Goal: Task Accomplishment & Management: Manage account settings

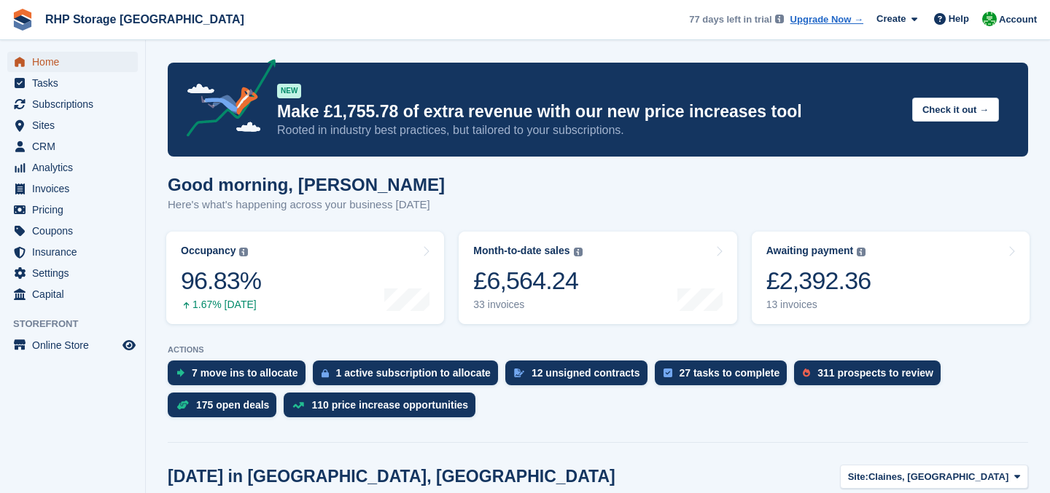
click at [49, 64] on span "Home" at bounding box center [75, 62] width 87 height 20
click at [817, 288] on div "£2,392.36" at bounding box center [818, 281] width 105 height 30
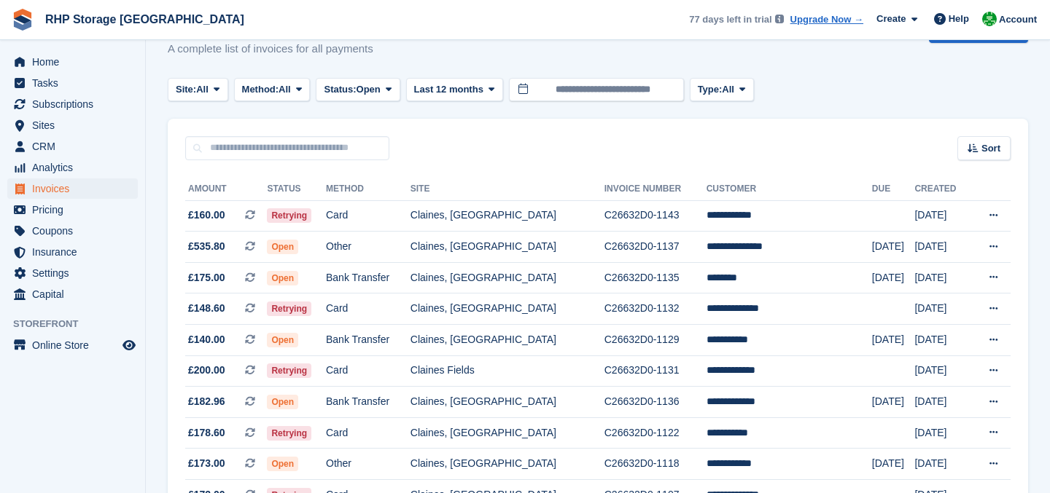
scroll to position [44, 0]
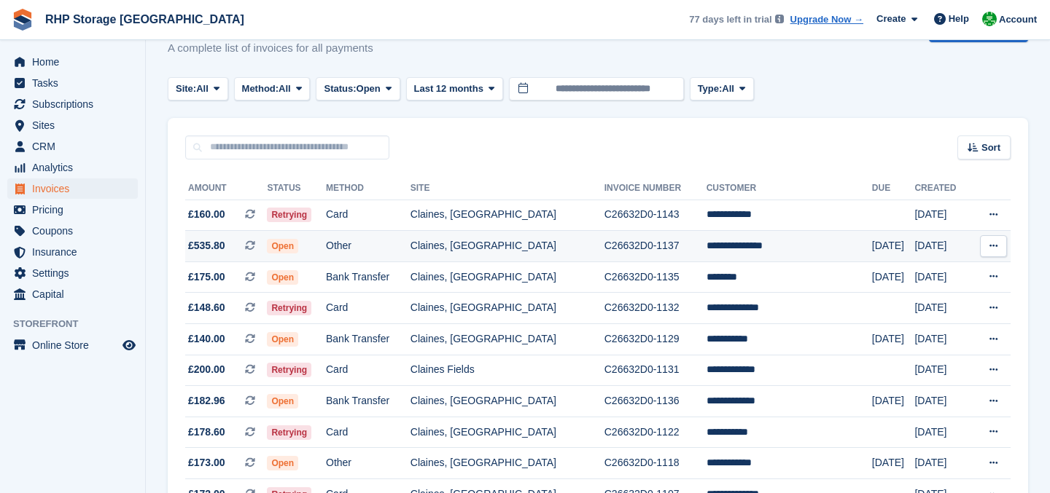
click at [761, 244] on td "**********" at bounding box center [788, 246] width 165 height 31
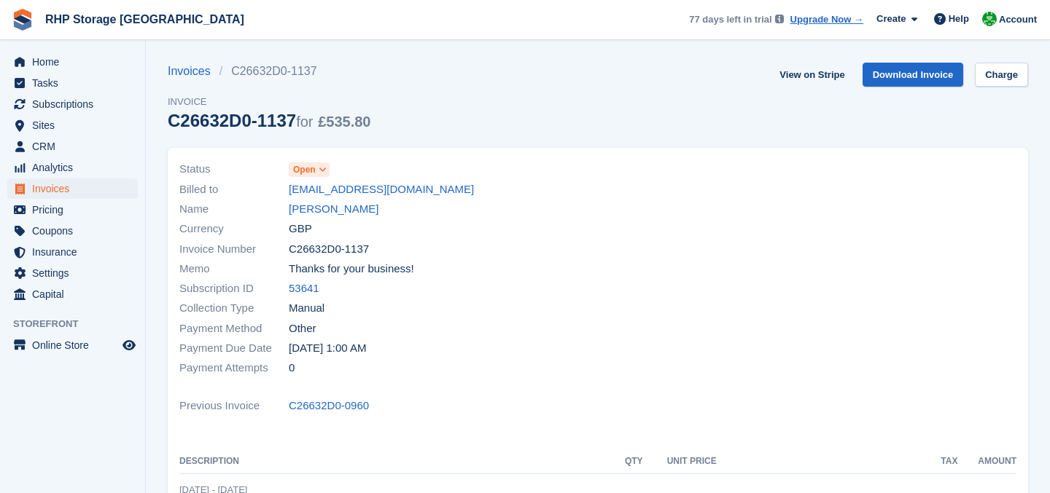
click at [329, 171] on span at bounding box center [323, 170] width 12 height 12
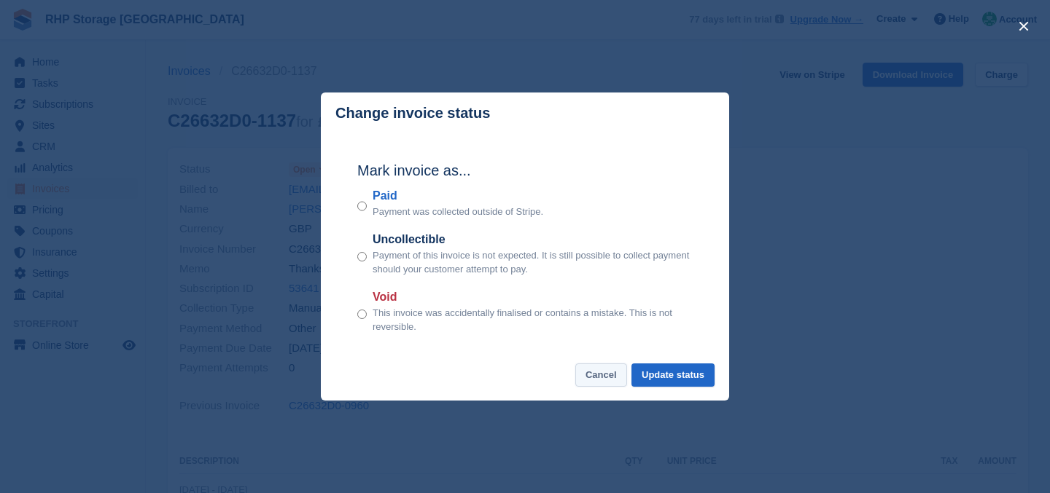
click at [589, 382] on button "Cancel" at bounding box center [601, 376] width 52 height 24
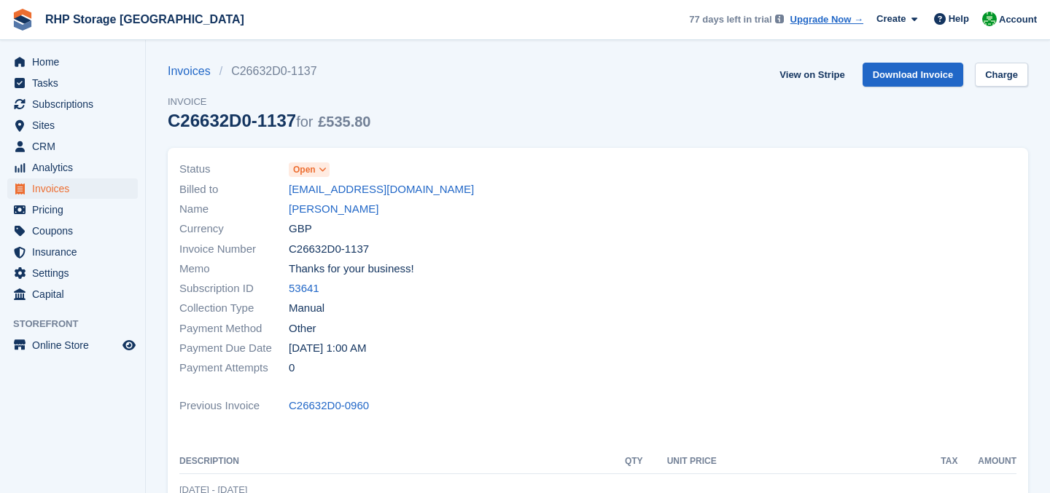
click at [319, 168] on icon at bounding box center [323, 169] width 8 height 9
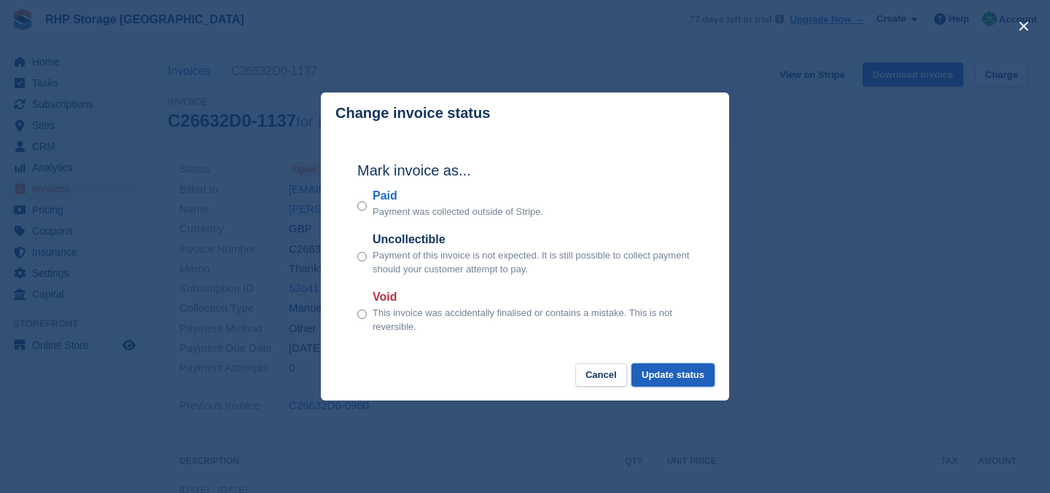
click at [660, 374] on button "Update status" at bounding box center [672, 376] width 83 height 24
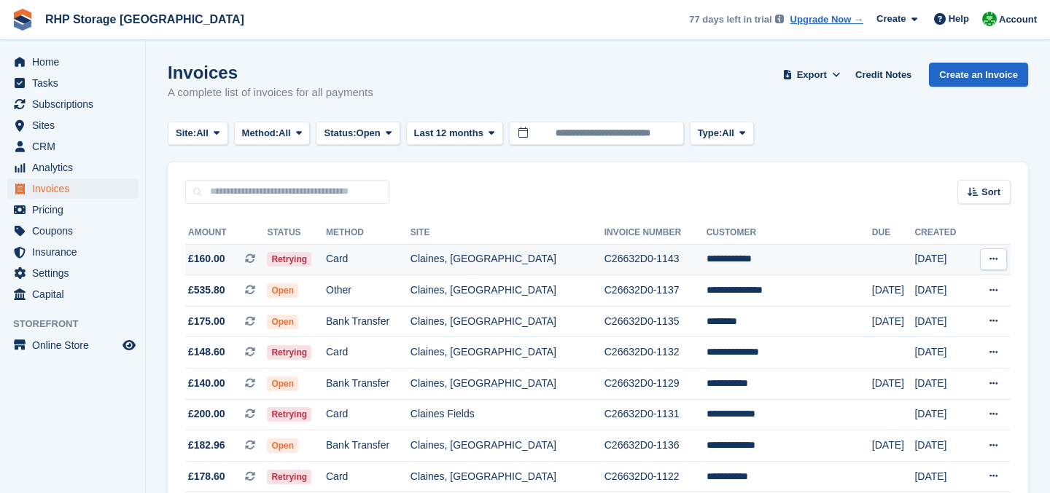
scroll to position [44, 0]
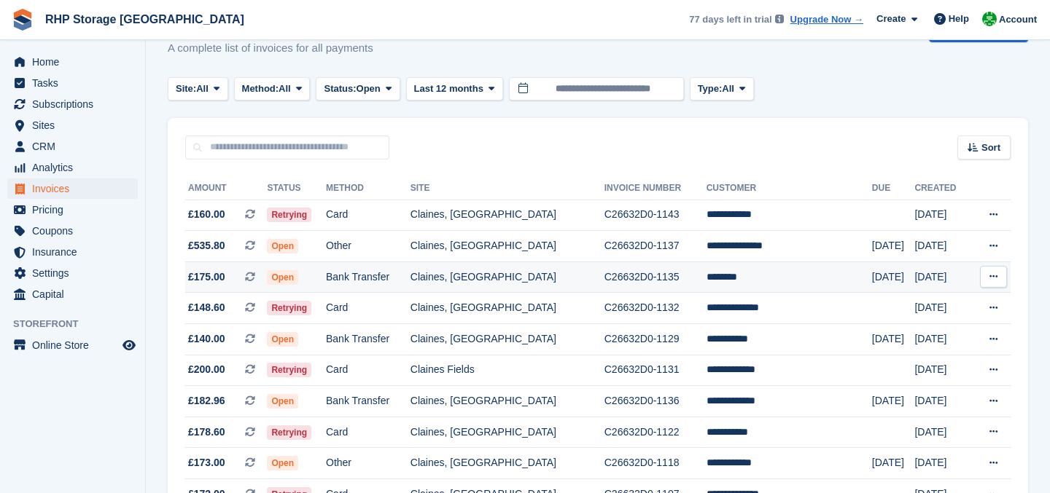
click at [410, 276] on td "Bank Transfer" at bounding box center [368, 277] width 85 height 31
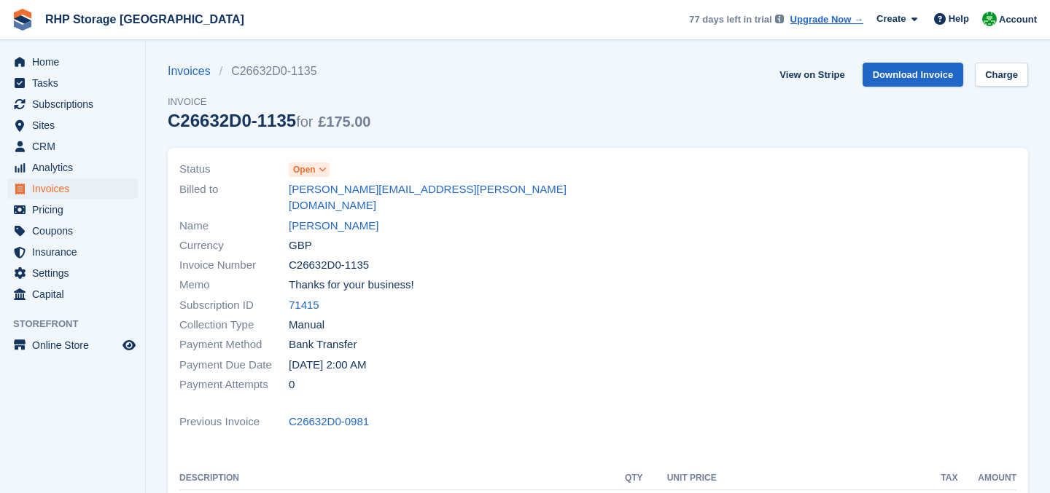
click at [324, 171] on icon at bounding box center [323, 169] width 8 height 9
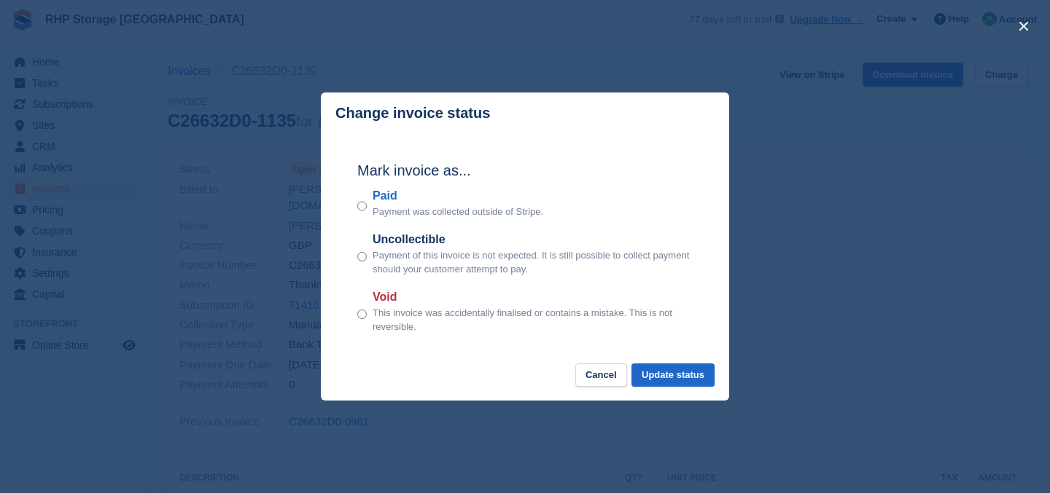
click at [367, 311] on div "Void This invoice was accidentally finalised or contains a mistake. This is not…" at bounding box center [524, 312] width 335 height 46
click at [646, 368] on button "Update status" at bounding box center [672, 376] width 83 height 24
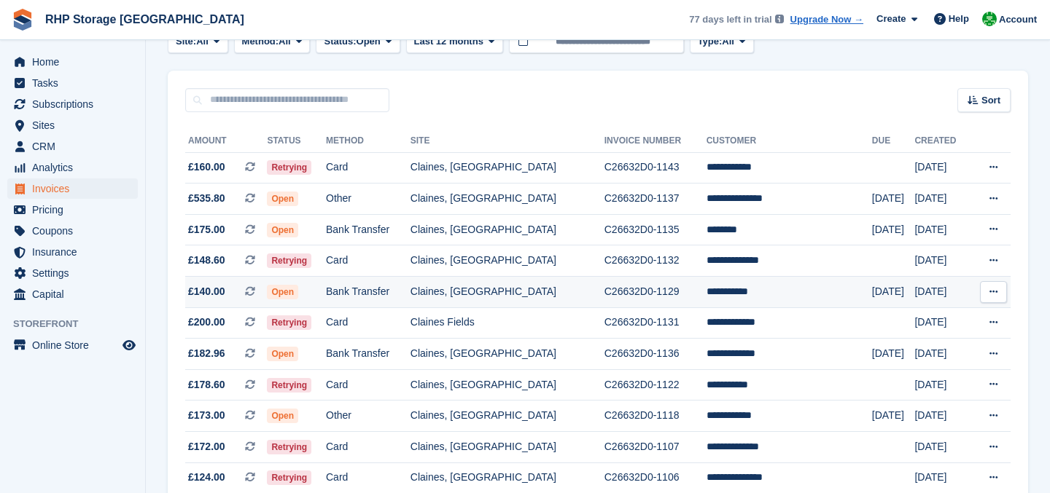
scroll to position [93, 0]
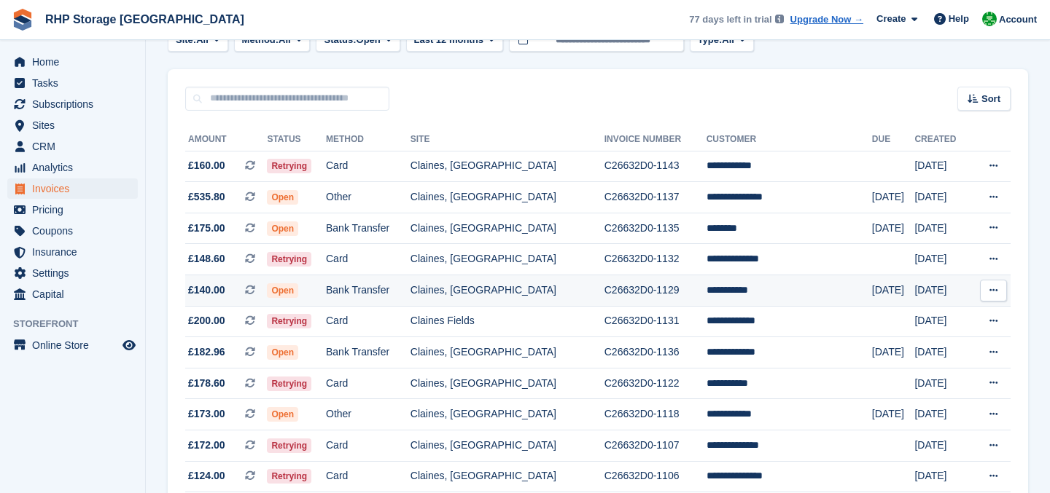
click at [396, 287] on td "Bank Transfer" at bounding box center [368, 291] width 85 height 31
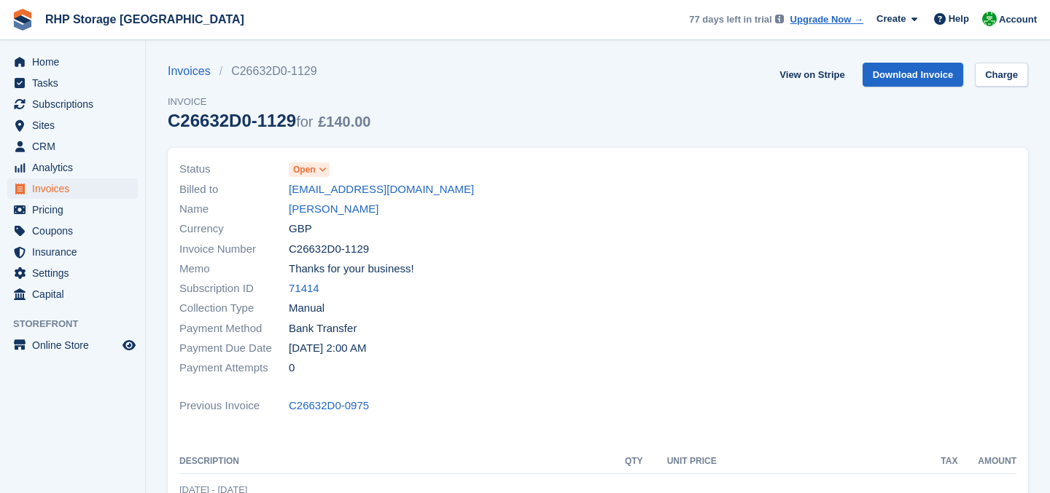
click at [315, 172] on span "Open" at bounding box center [304, 169] width 23 height 13
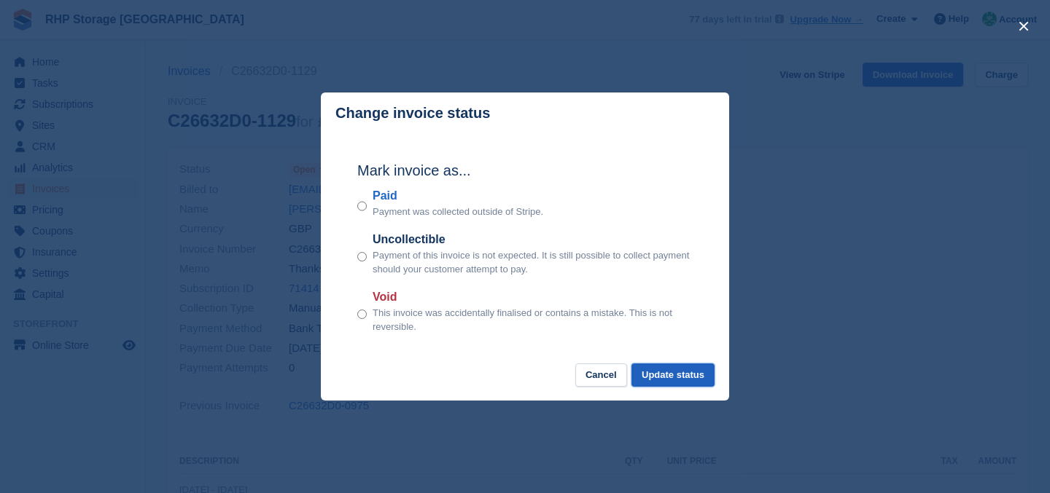
click at [677, 378] on button "Update status" at bounding box center [672, 376] width 83 height 24
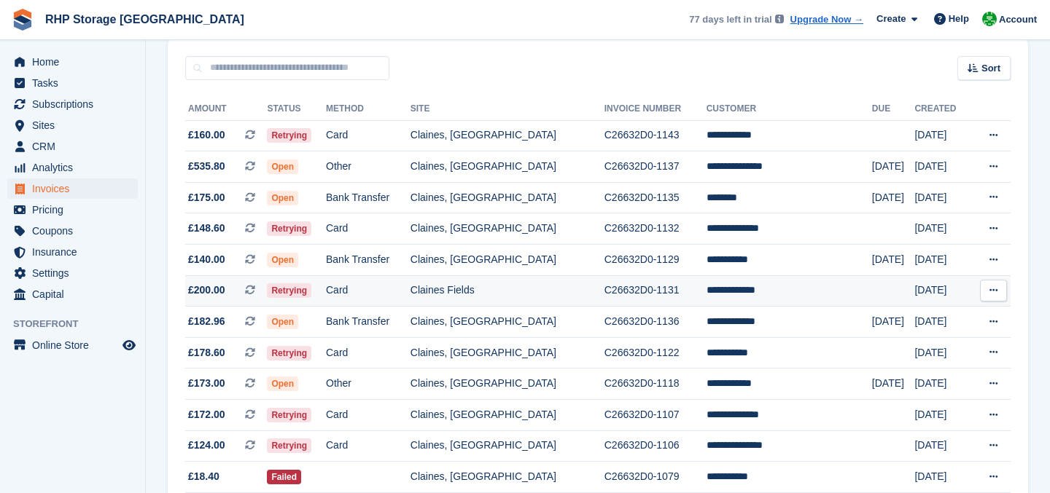
scroll to position [128, 0]
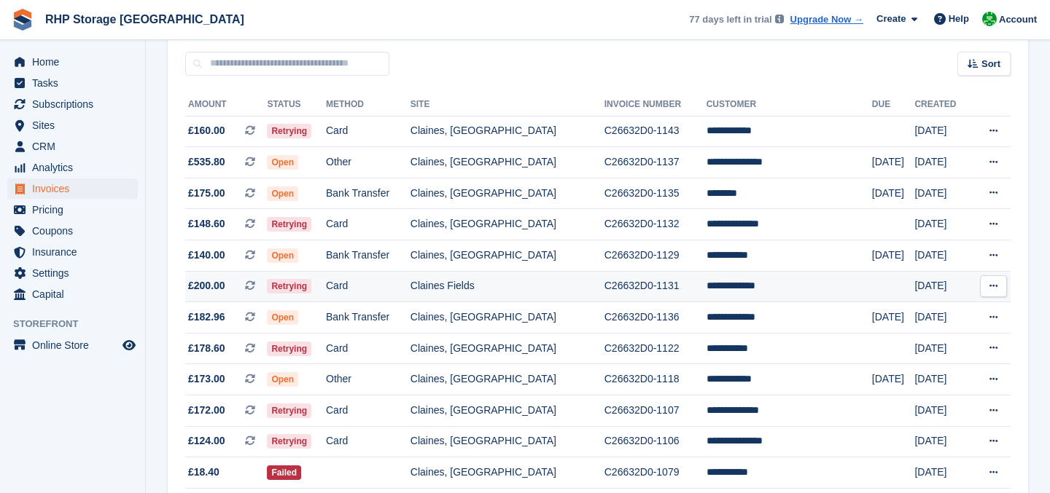
click at [311, 286] on span "Retrying" at bounding box center [289, 286] width 44 height 15
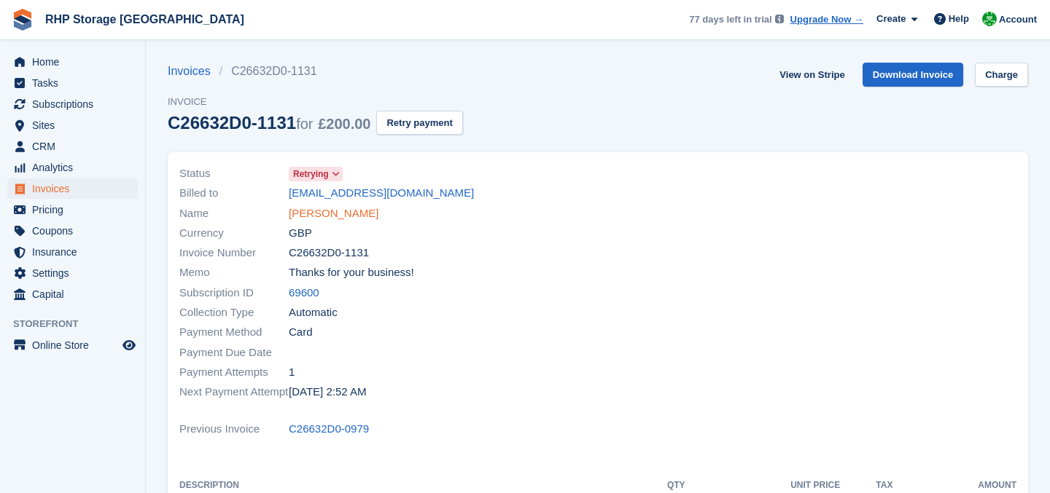
click at [319, 214] on link "[PERSON_NAME]" at bounding box center [334, 214] width 90 height 17
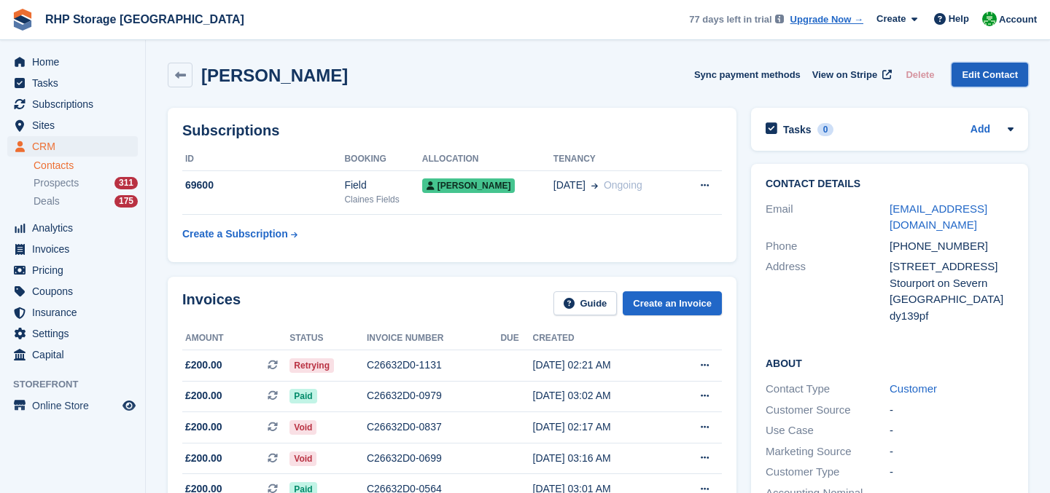
click at [975, 79] on link "Edit Contact" at bounding box center [989, 75] width 77 height 24
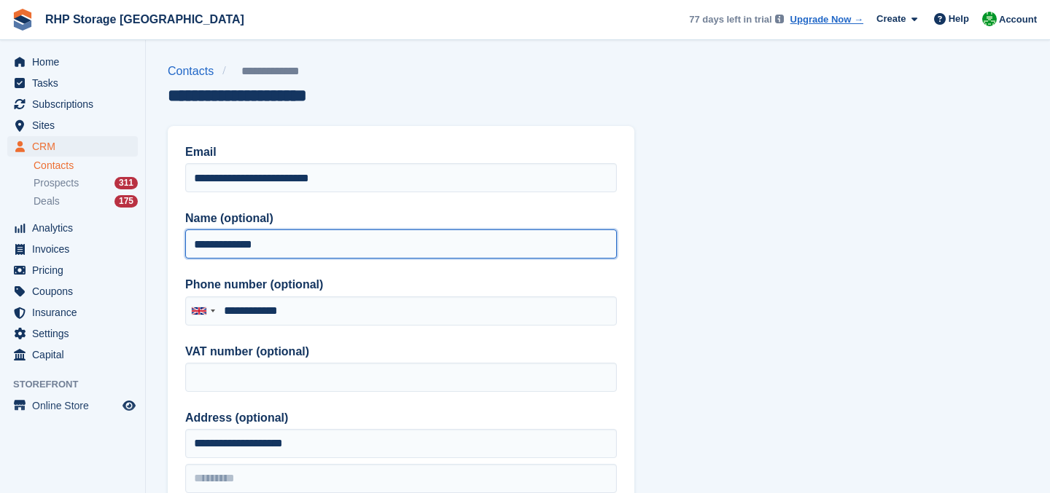
click at [229, 245] on input "**********" at bounding box center [400, 244] width 431 height 29
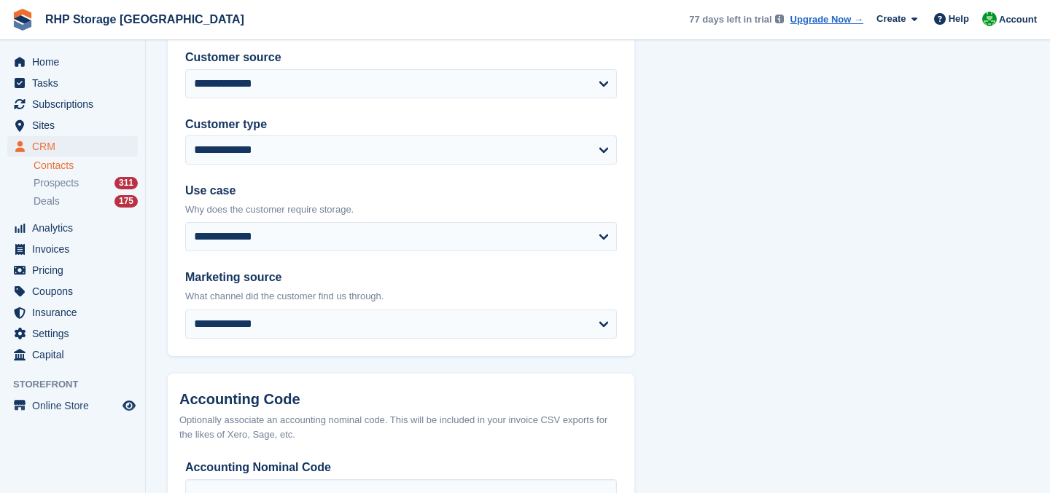
scroll to position [748, 0]
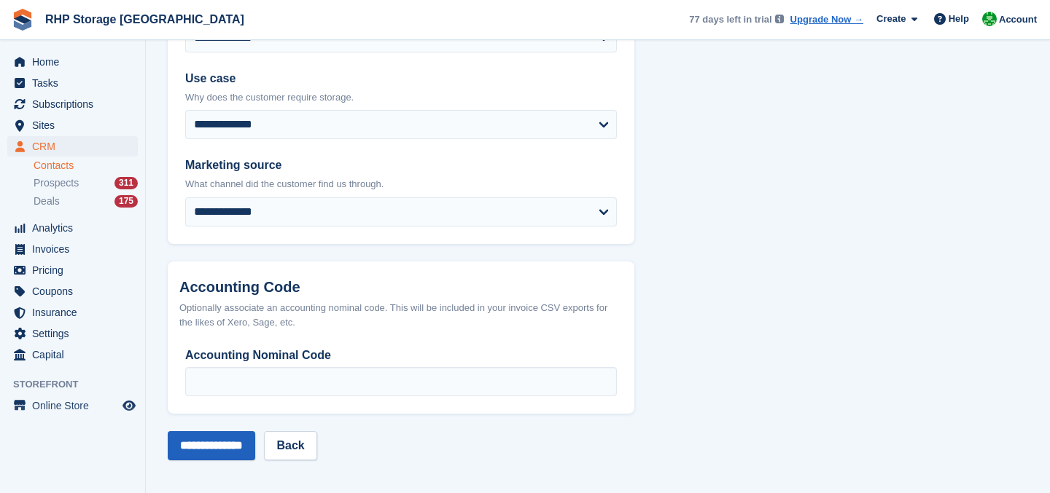
type input "**********"
click at [227, 445] on input "**********" at bounding box center [211, 445] width 87 height 29
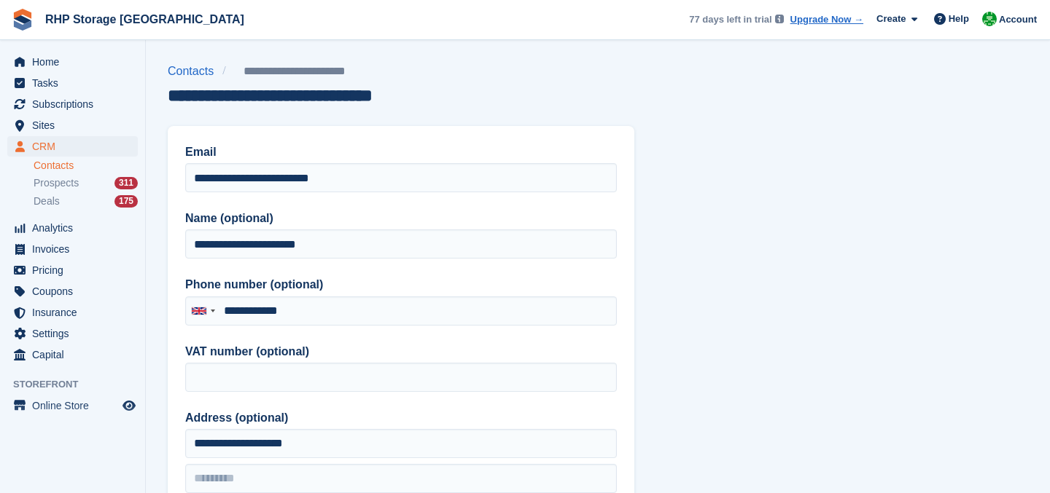
scroll to position [748, 0]
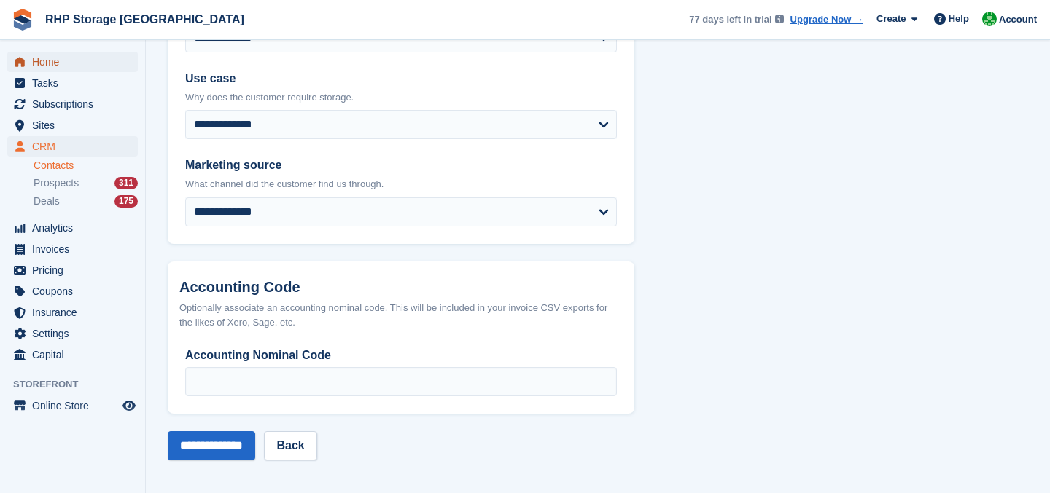
click at [58, 61] on span "Home" at bounding box center [75, 62] width 87 height 20
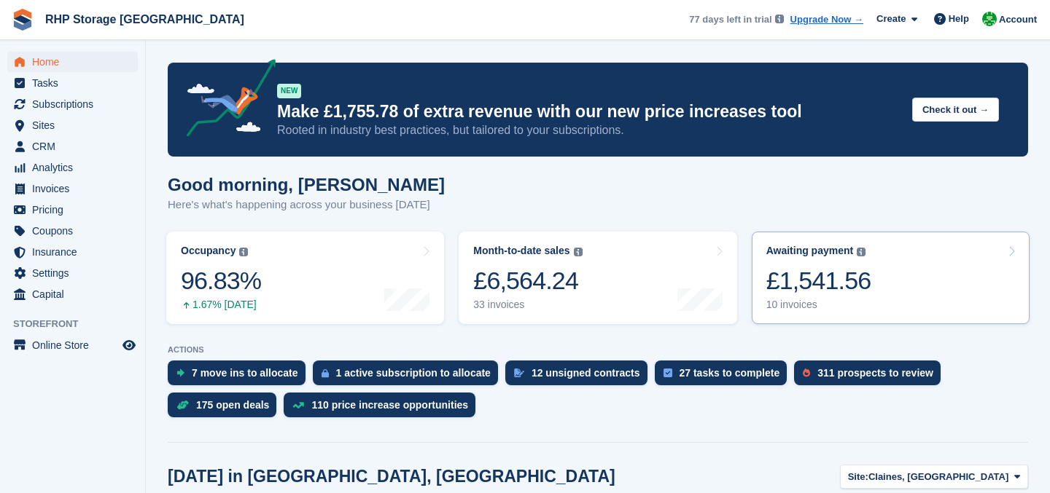
click at [803, 284] on div "£1,541.56" at bounding box center [818, 281] width 105 height 30
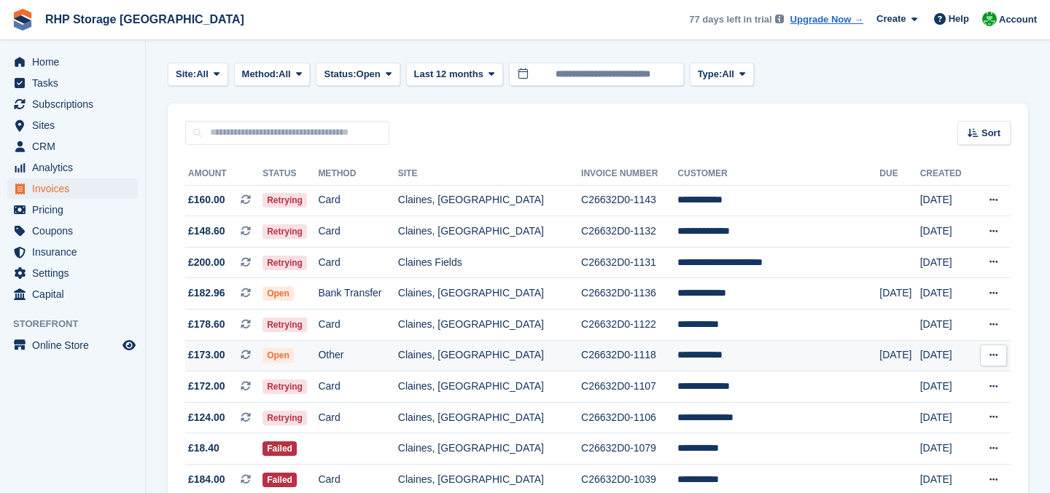
scroll to position [94, 0]
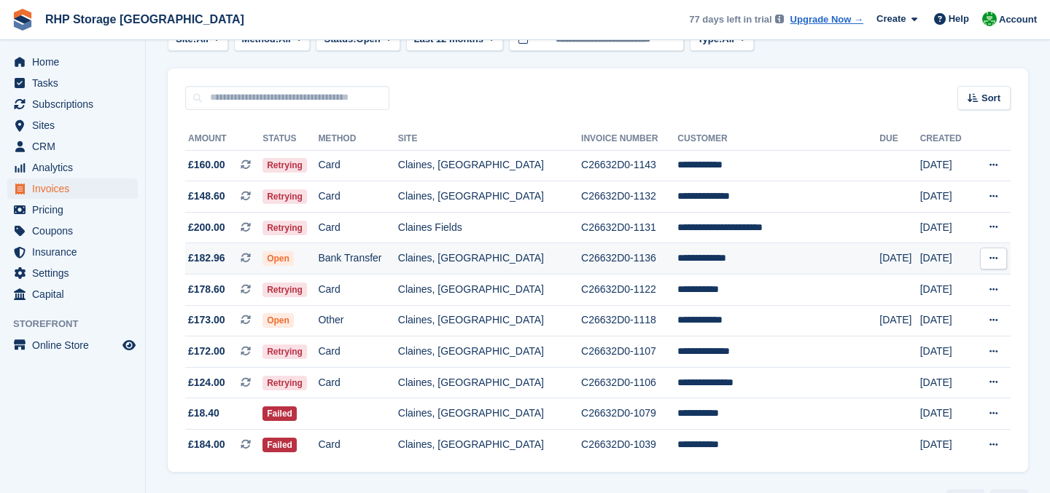
click at [294, 262] on span "Open" at bounding box center [277, 258] width 31 height 15
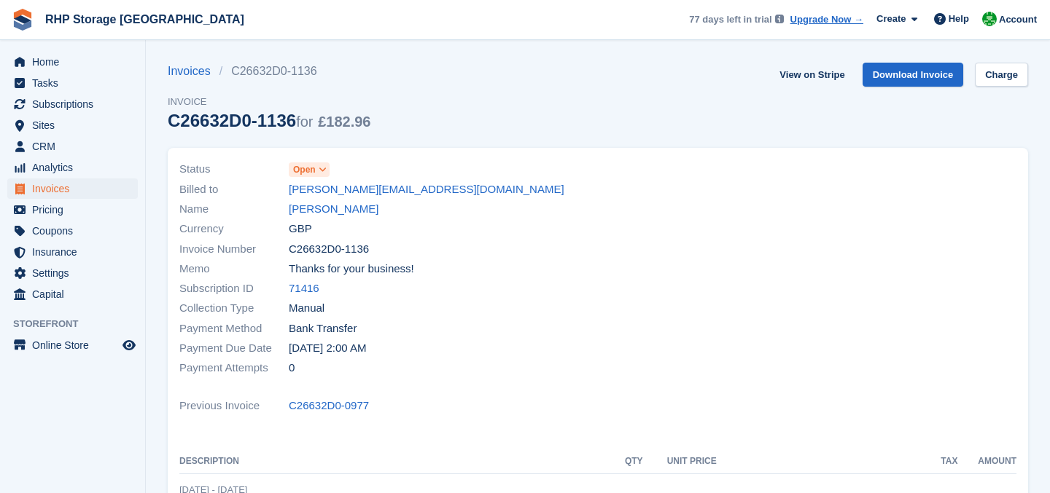
click at [317, 172] on span "Open" at bounding box center [309, 170] width 41 height 15
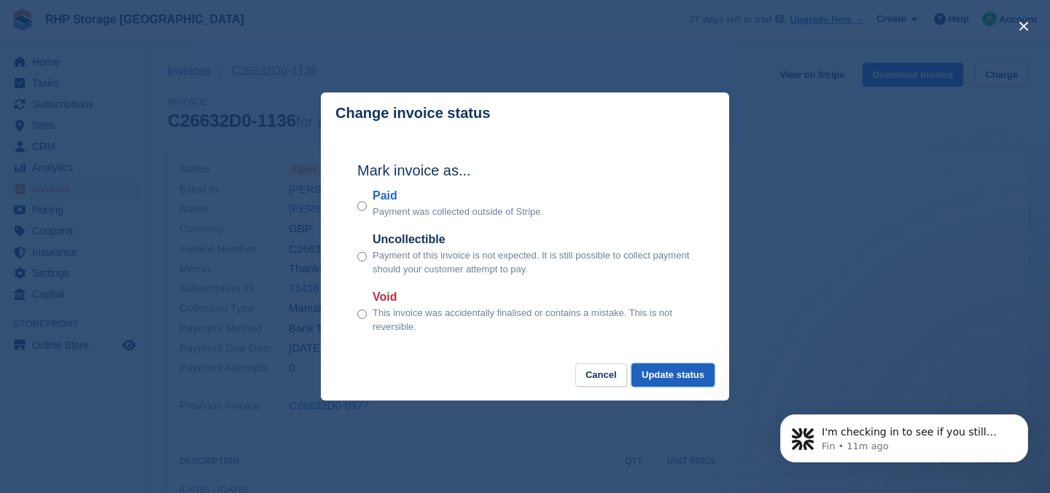
click at [668, 372] on button "Update status" at bounding box center [672, 376] width 83 height 24
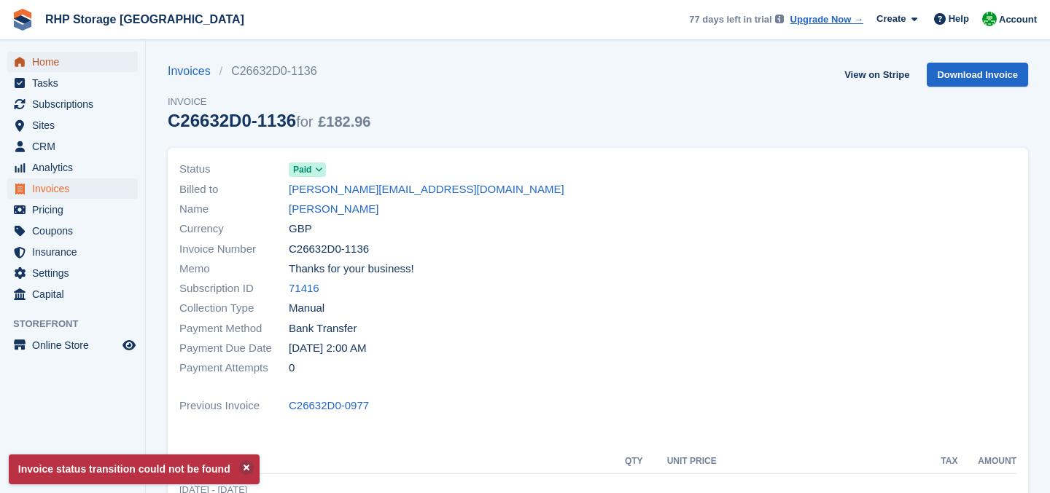
click at [98, 54] on span "Home" at bounding box center [75, 62] width 87 height 20
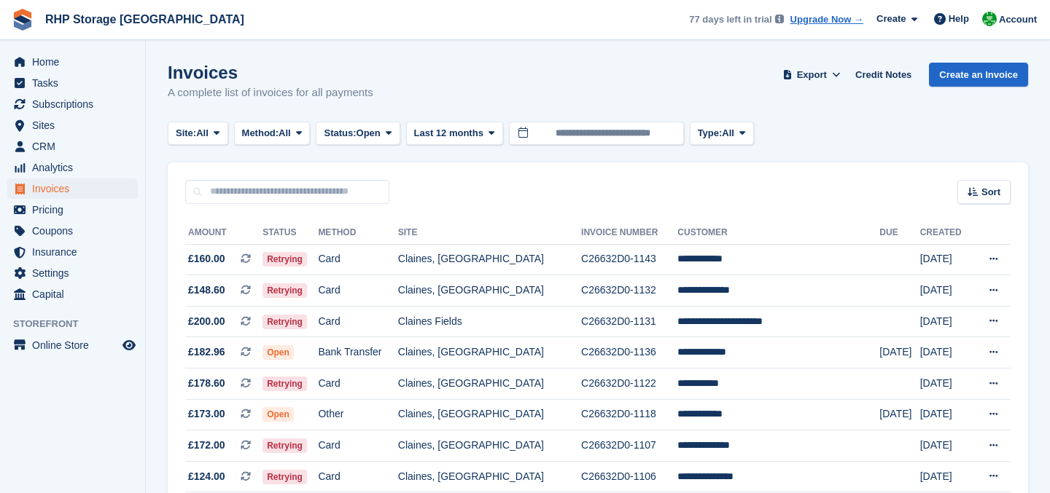
scroll to position [93, 0]
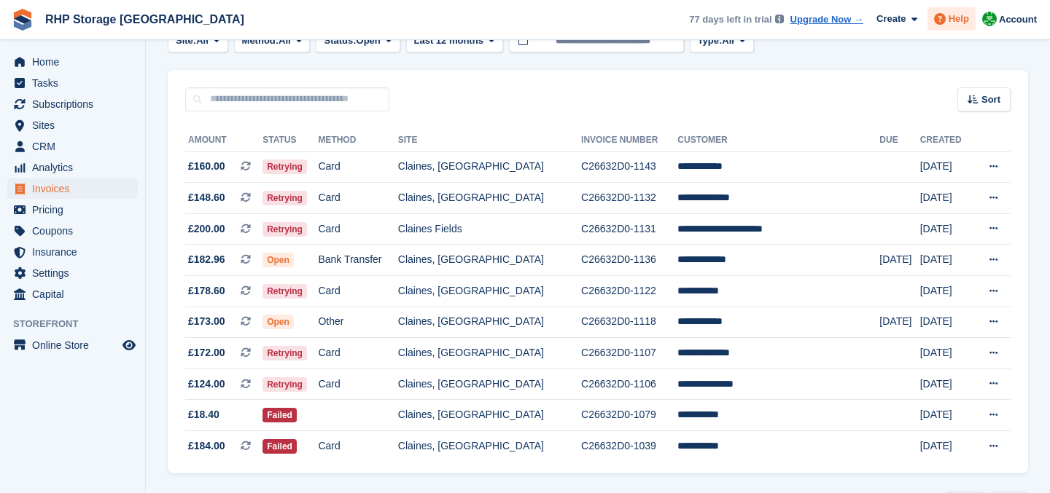
click at [945, 13] on span at bounding box center [939, 18] width 17 height 17
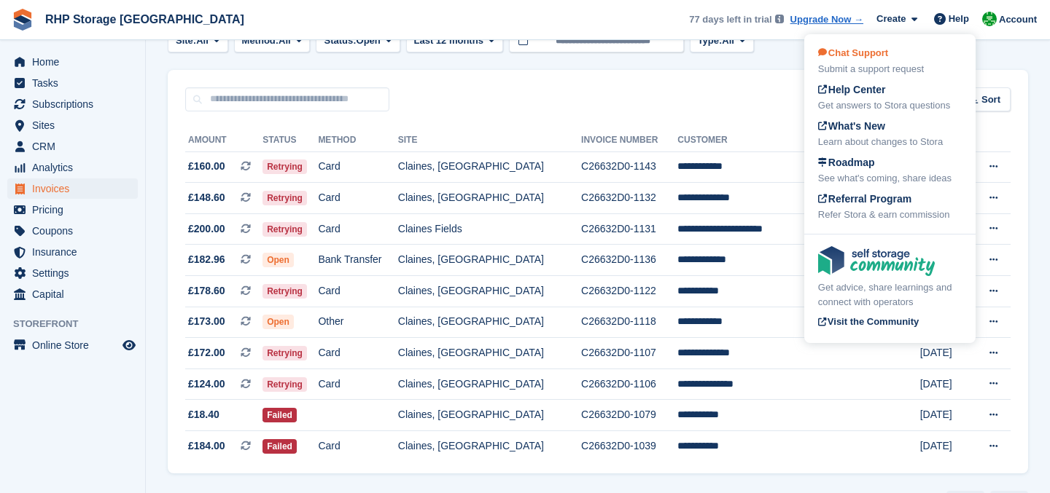
click at [899, 70] on div "Submit a support request" at bounding box center [890, 69] width 144 height 15
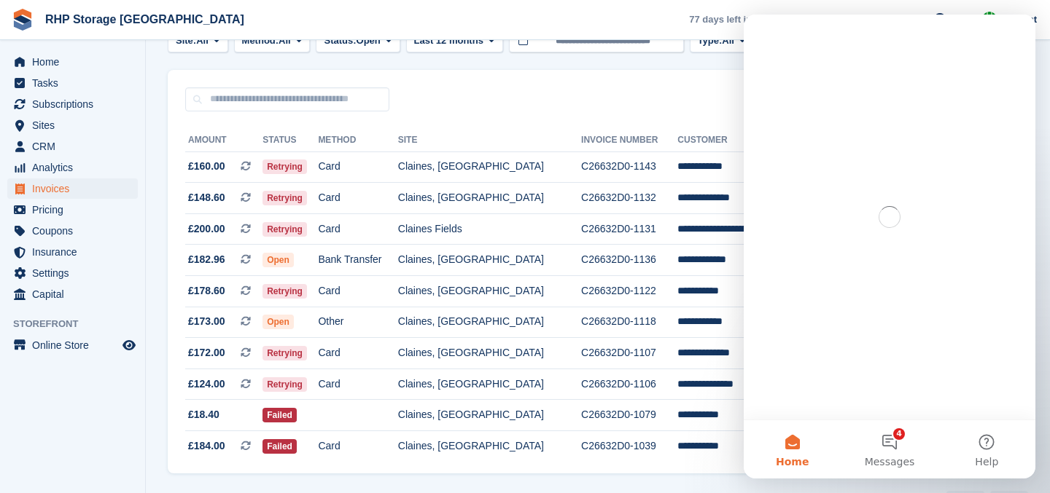
scroll to position [0, 0]
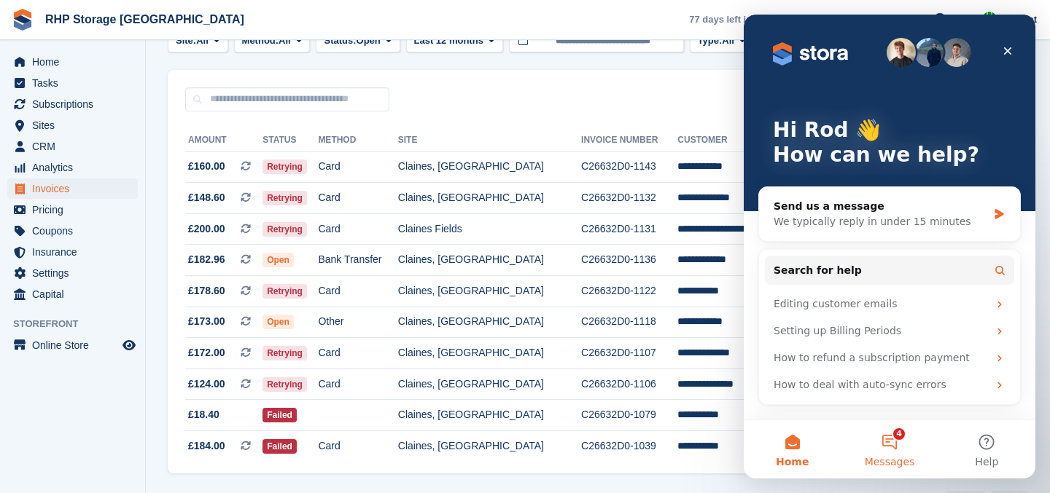
drag, startPoint x: 891, startPoint y: 440, endPoint x: 867, endPoint y: 434, distance: 24.7
click at [867, 434] on button "4 Messages" at bounding box center [888, 450] width 97 height 58
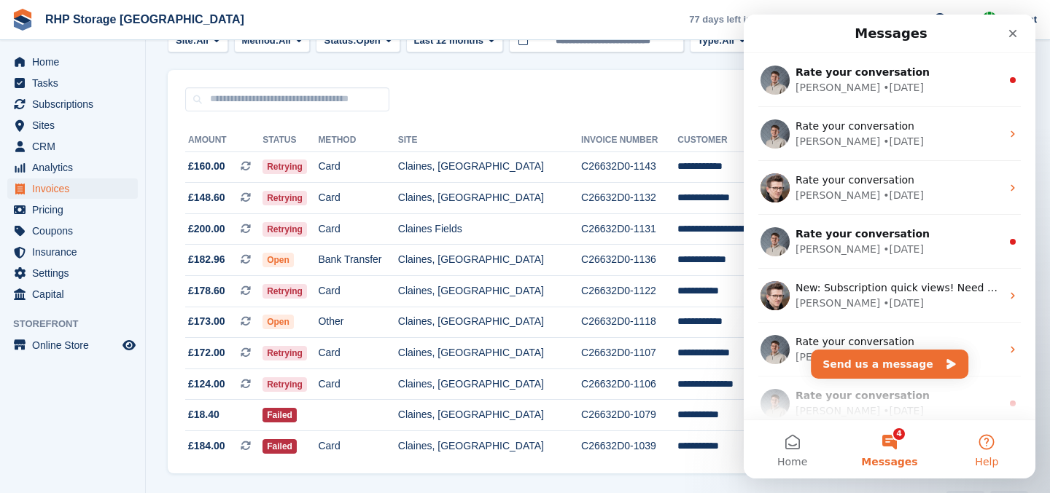
click at [988, 438] on button "Help" at bounding box center [986, 450] width 97 height 58
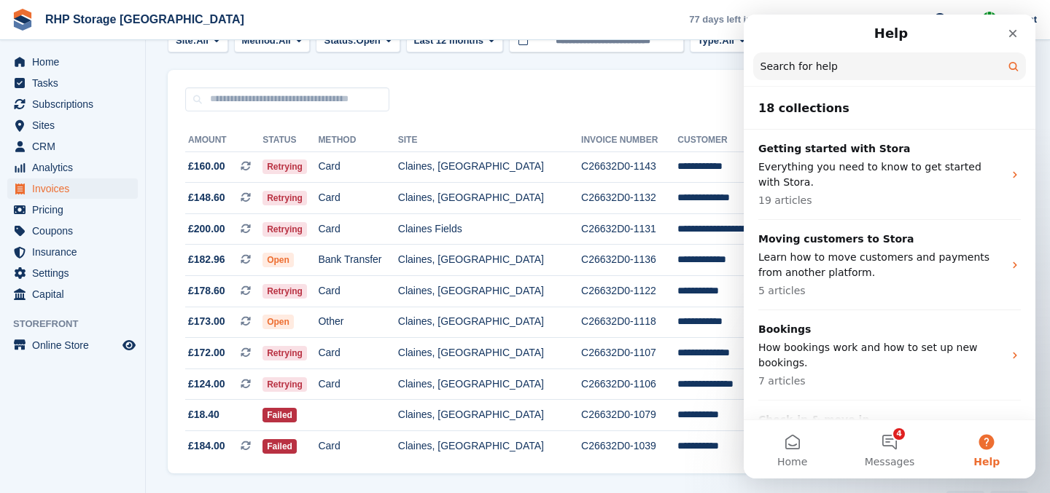
click at [808, 66] on input "Search for help" at bounding box center [889, 66] width 273 height 28
click at [880, 425] on button "4 Messages" at bounding box center [888, 450] width 97 height 58
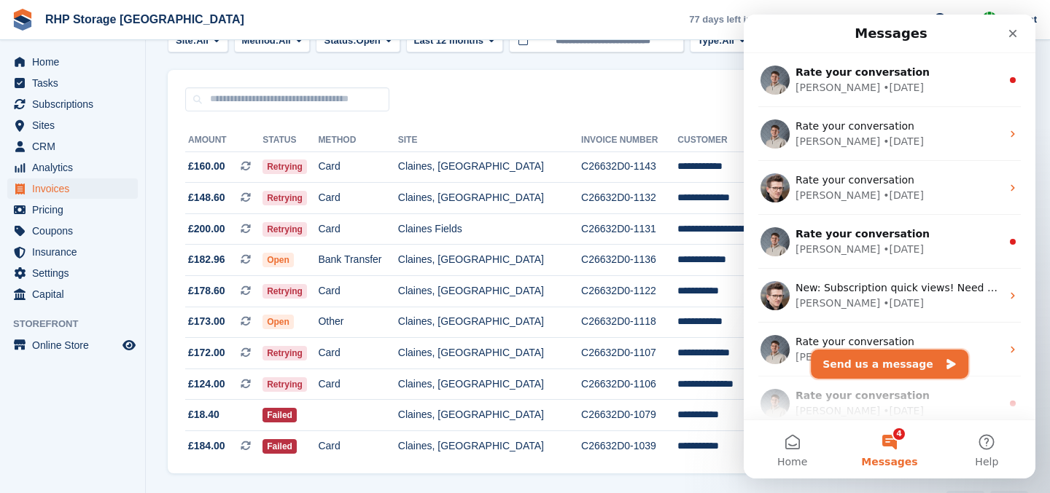
click at [866, 358] on button "Send us a message" at bounding box center [889, 364] width 157 height 29
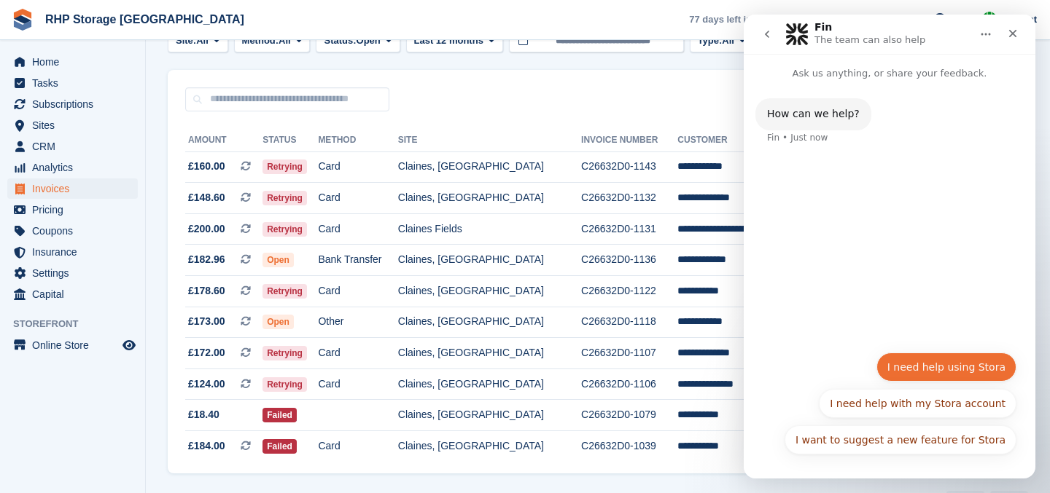
click at [909, 370] on button "I need help using Stora" at bounding box center [946, 367] width 140 height 29
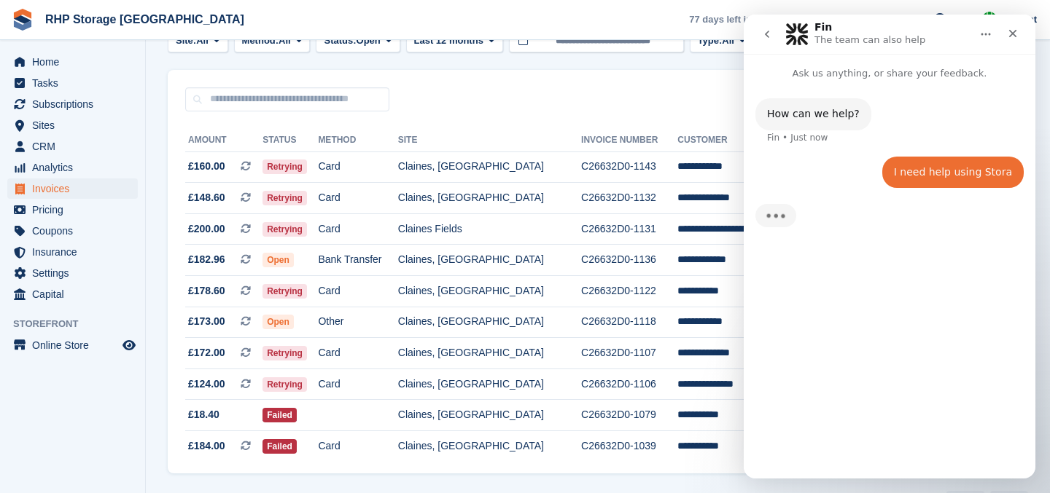
click at [844, 435] on div "How can we help? Fin • Just now I need help using Stora Rod • Just now Typing" at bounding box center [889, 274] width 292 height 386
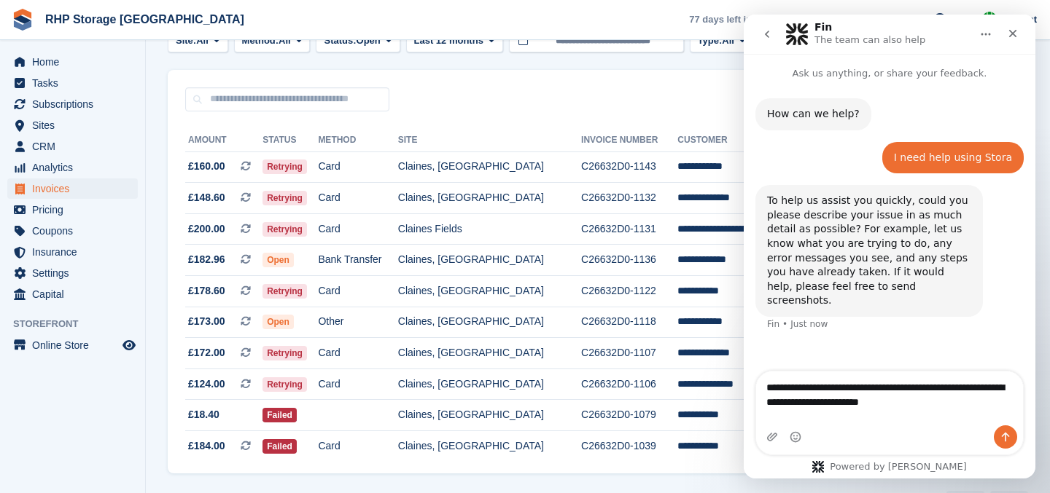
click at [970, 397] on textarea "**********" at bounding box center [889, 391] width 267 height 39
click at [998, 401] on textarea "**********" at bounding box center [889, 391] width 267 height 39
click at [1001, 401] on textarea "**********" at bounding box center [889, 391] width 267 height 39
type textarea "**********"
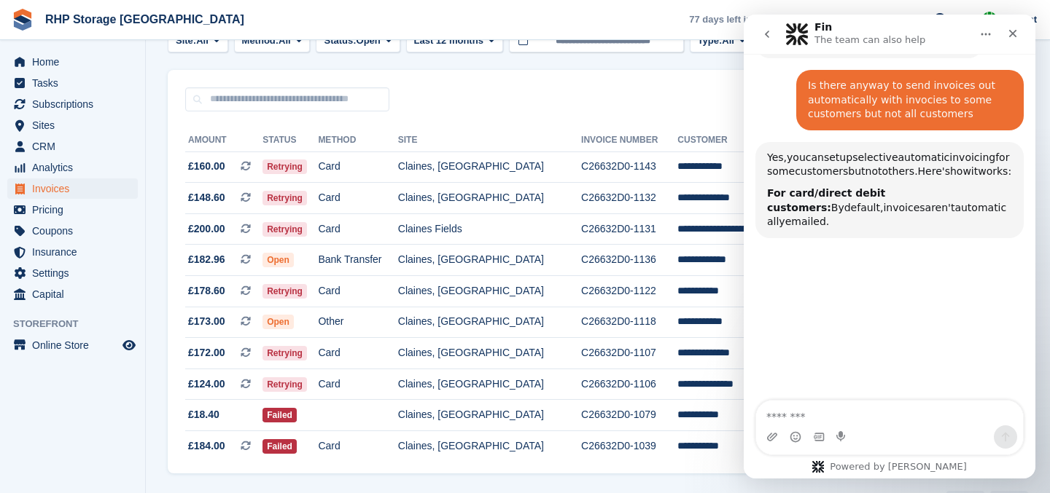
scroll to position [264, 0]
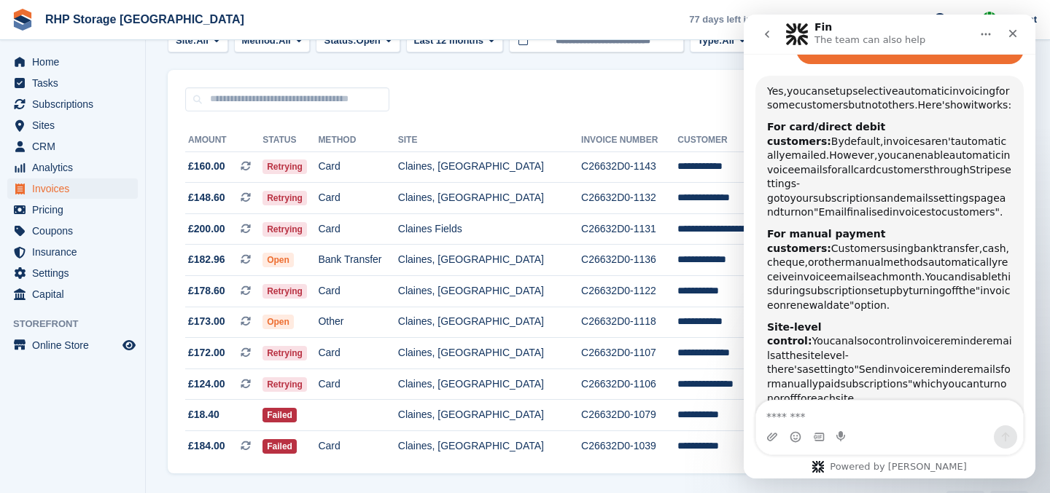
drag, startPoint x: 874, startPoint y: 215, endPoint x: 893, endPoint y: 203, distance: 22.6
click at [893, 203] on div "For card/direct debit customers: By default, invoices aren't automatically emai…" at bounding box center [889, 170] width 245 height 100
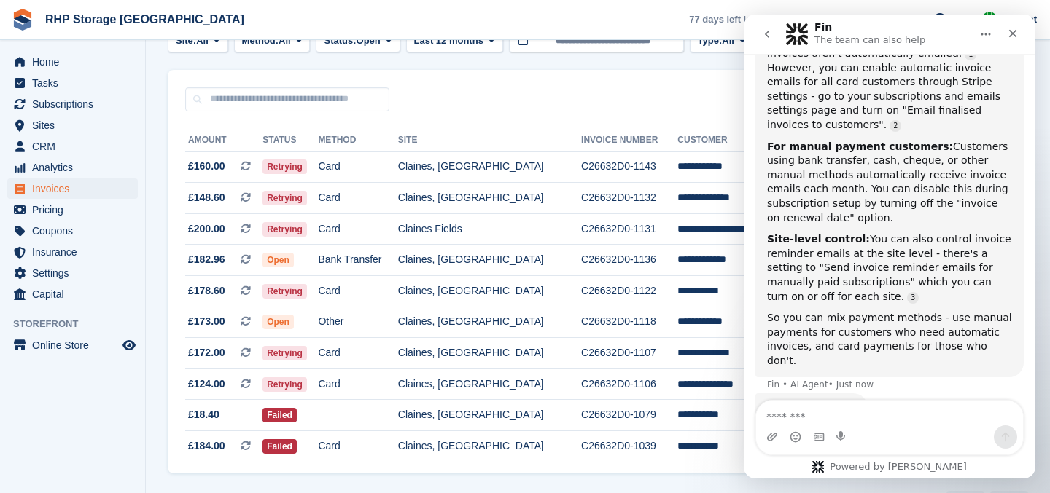
scroll to position [424, 0]
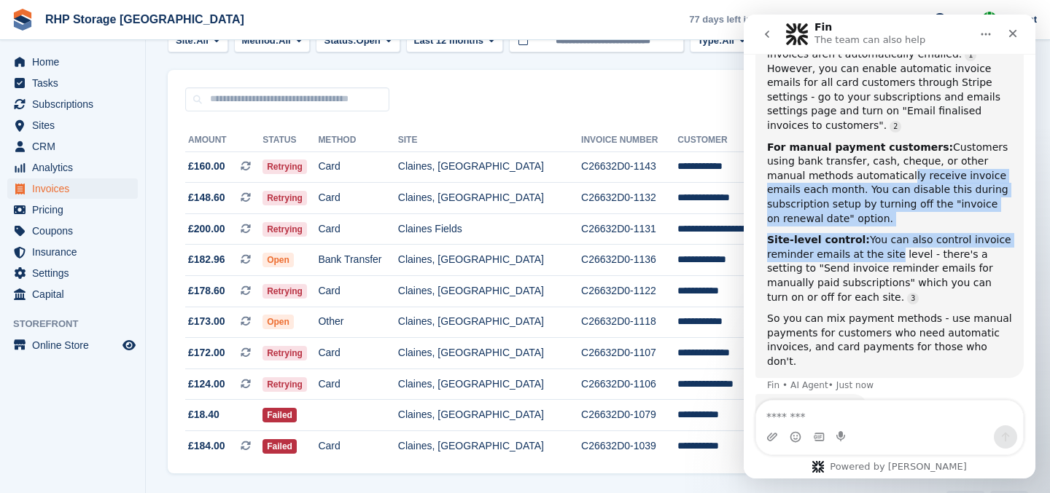
drag, startPoint x: 862, startPoint y: 143, endPoint x: 888, endPoint y: 230, distance: 91.1
click at [888, 230] on div "Yes, you can set up selective automatic invoicing for some customers but not ot…" at bounding box center [889, 176] width 245 height 386
click at [895, 243] on div "Site-level control: You can also control invoice reminder emails at the site le…" at bounding box center [889, 268] width 245 height 71
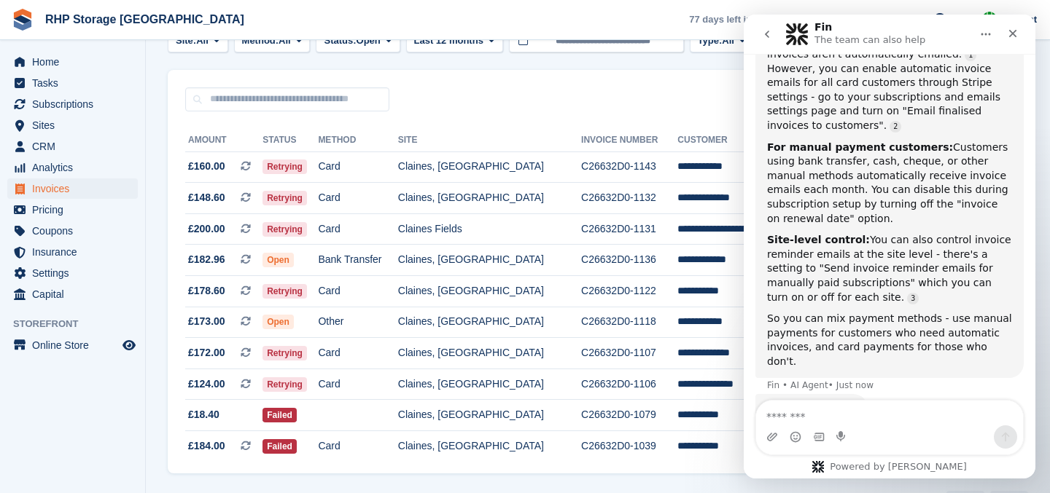
click at [895, 243] on div "Site-level control: You can also control invoice reminder emails at the site le…" at bounding box center [889, 268] width 245 height 71
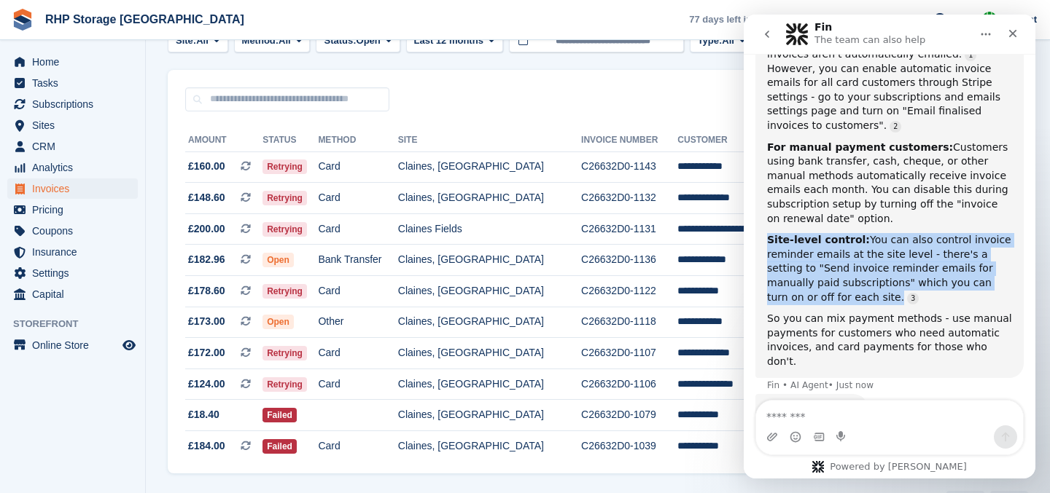
scroll to position [439, 0]
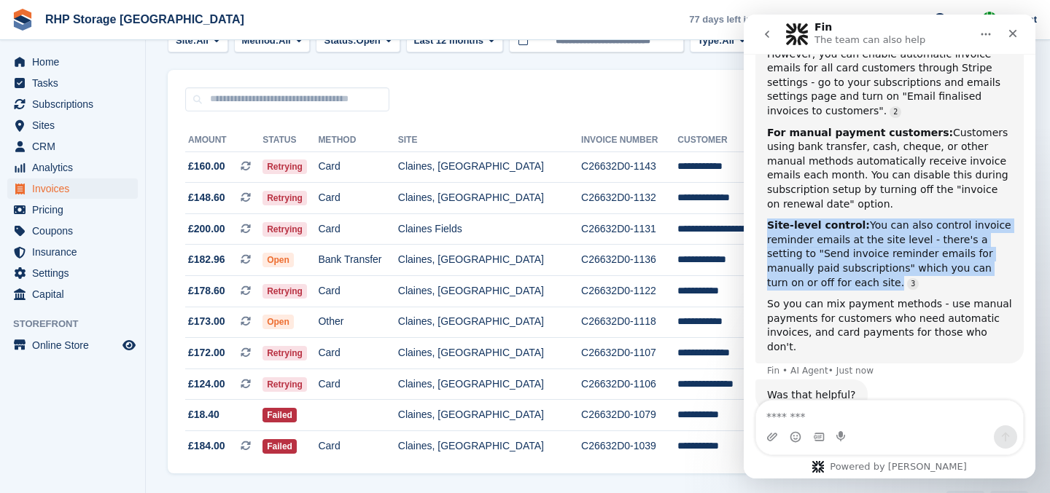
click at [911, 297] on div "So you can mix payment methods - use manual payments for customers who need aut…" at bounding box center [889, 325] width 245 height 57
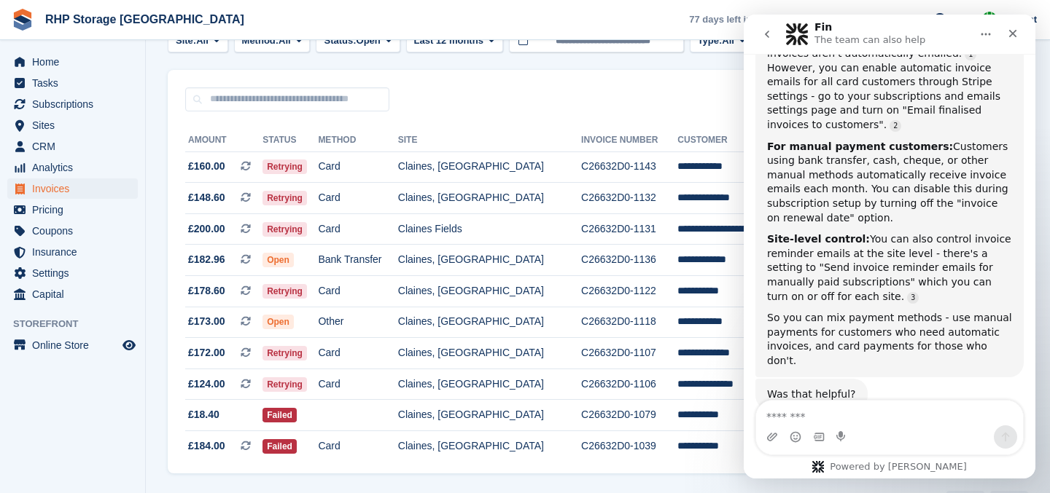
scroll to position [424, 0]
click at [851, 405] on textarea "Message…" at bounding box center [889, 413] width 267 height 25
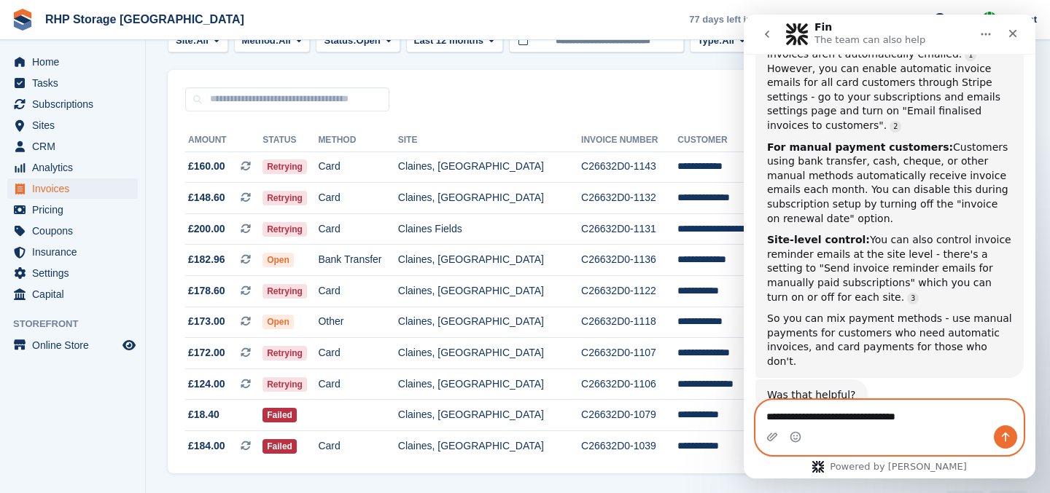
type textarea "**********"
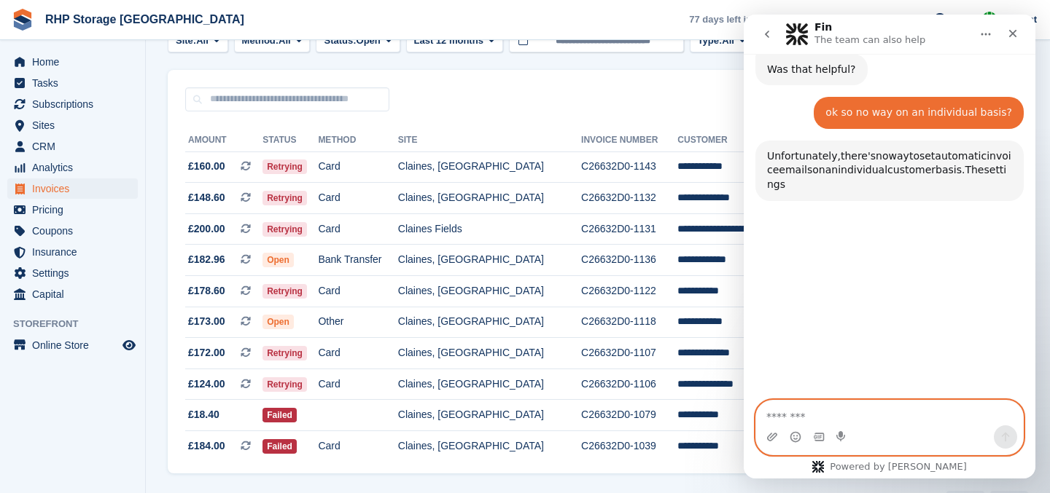
scroll to position [756, 0]
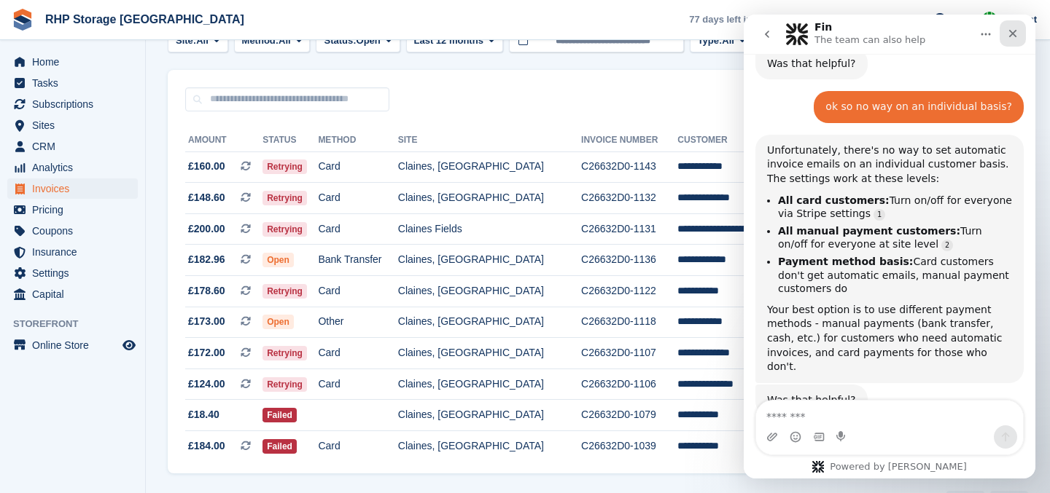
click at [1005, 34] on div "Close" at bounding box center [1012, 33] width 26 height 26
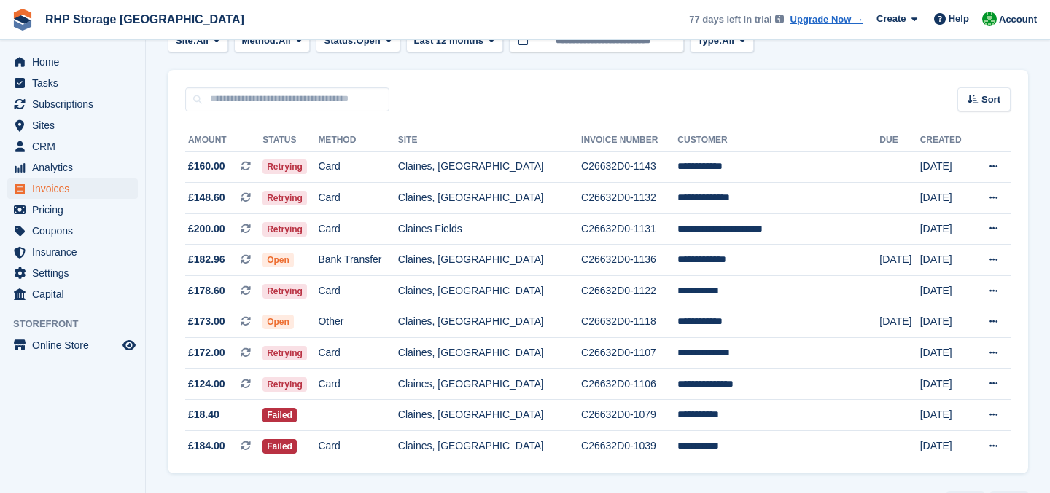
scroll to position [747, 0]
click at [955, 23] on span "Help" at bounding box center [958, 19] width 20 height 15
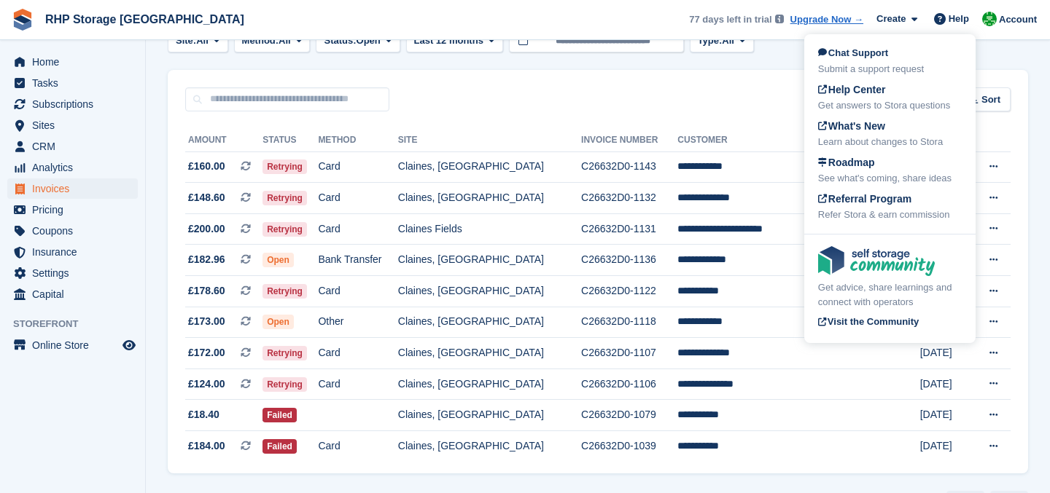
click at [442, 105] on div "Sort Sort by Date created Created (oldest first) Created (newest first)" at bounding box center [598, 91] width 860 height 42
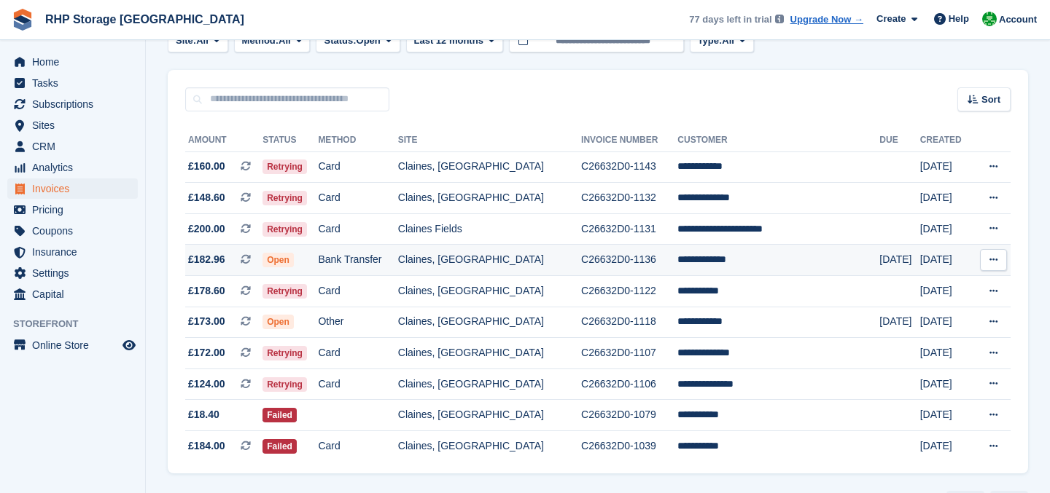
click at [318, 259] on td "Open" at bounding box center [289, 260] width 55 height 31
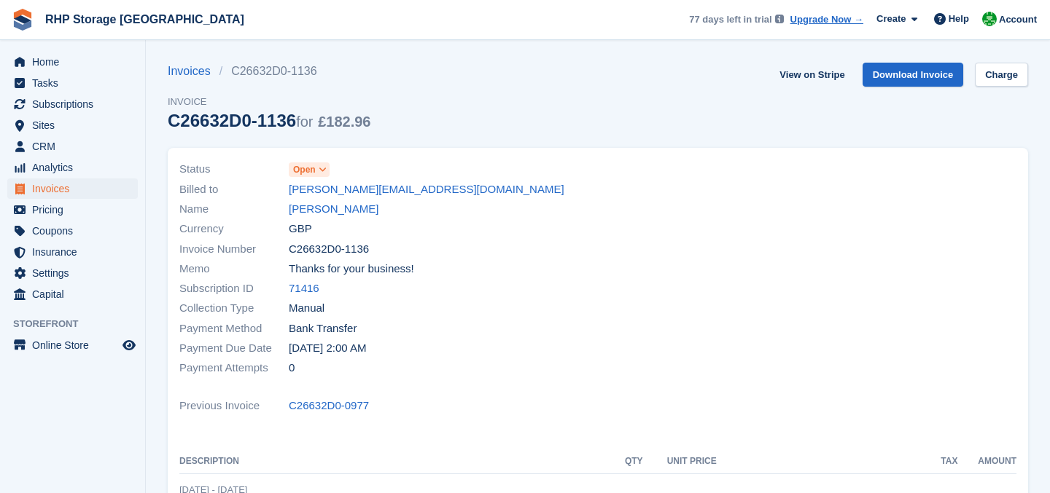
click at [312, 169] on span "Open" at bounding box center [304, 169] width 23 height 13
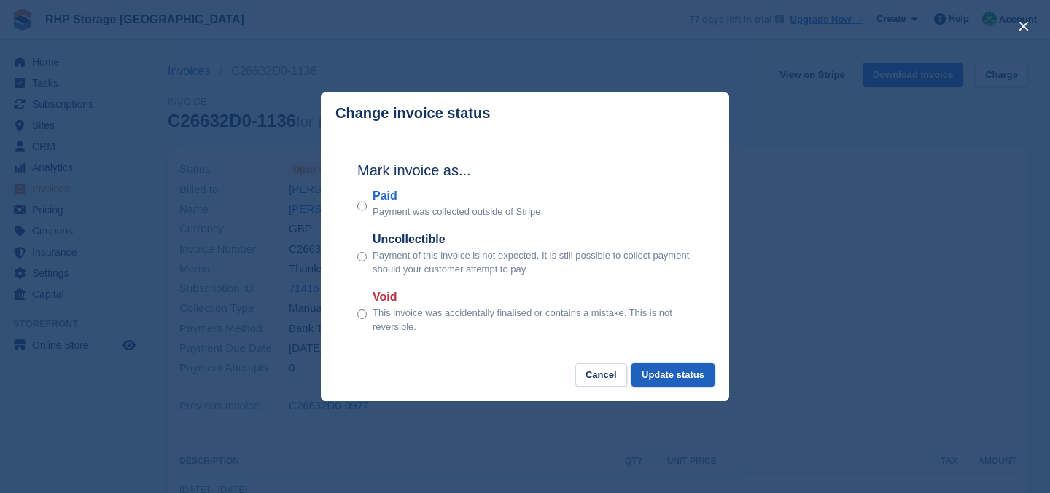
click at [649, 372] on button "Update status" at bounding box center [672, 376] width 83 height 24
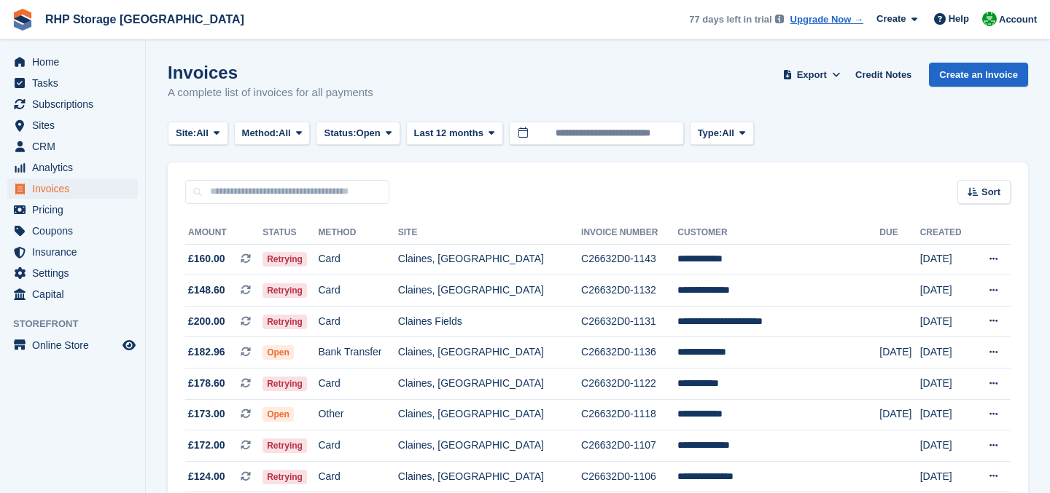
scroll to position [93, 0]
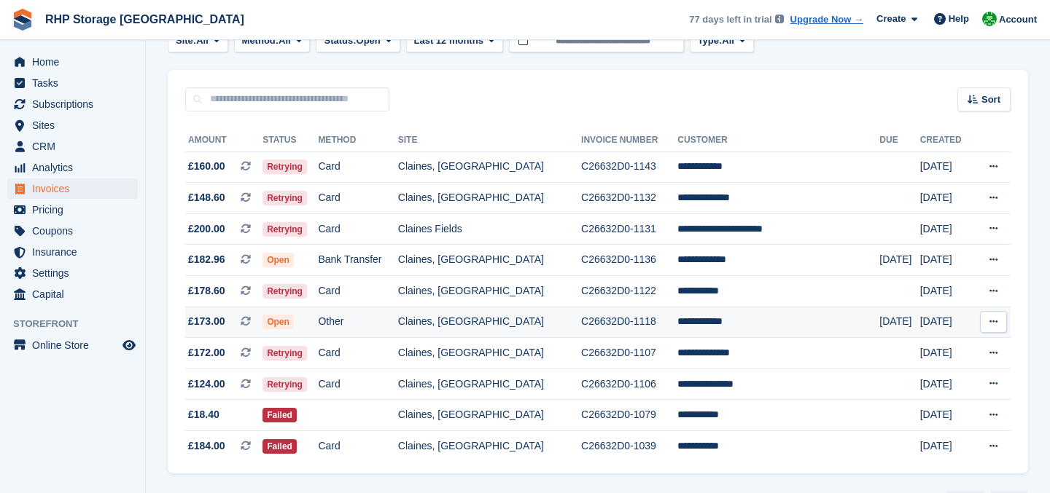
click at [394, 319] on td "Other" at bounding box center [357, 322] width 79 height 31
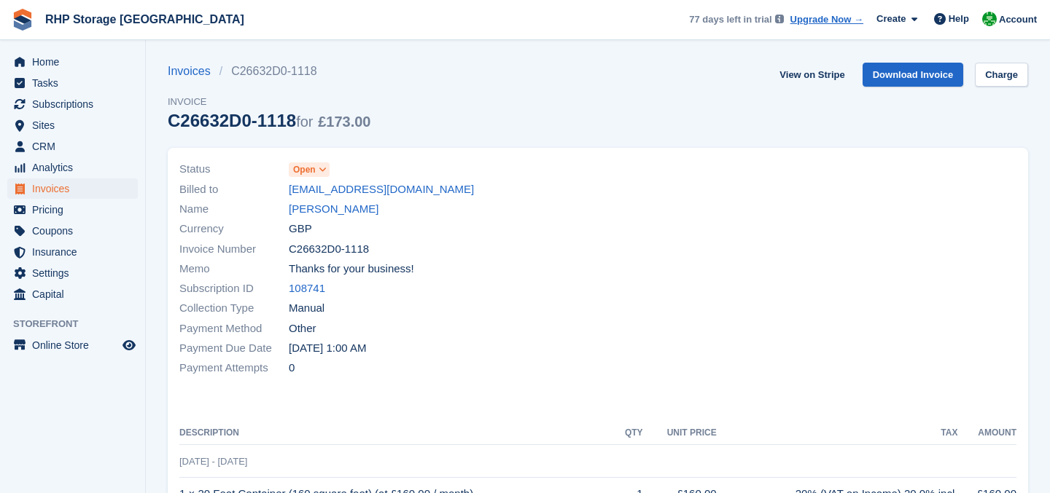
click at [312, 170] on span "Open" at bounding box center [304, 169] width 23 height 13
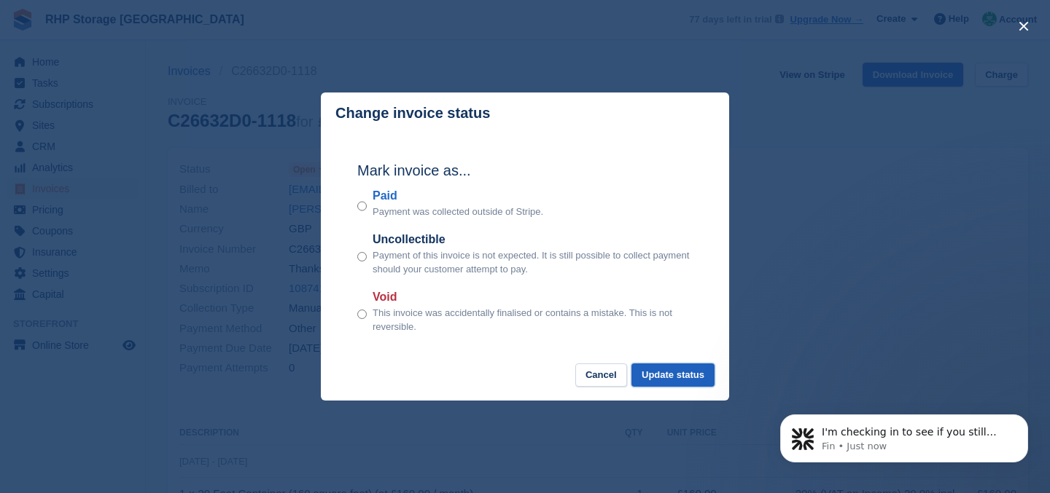
click at [652, 378] on button "Update status" at bounding box center [672, 376] width 83 height 24
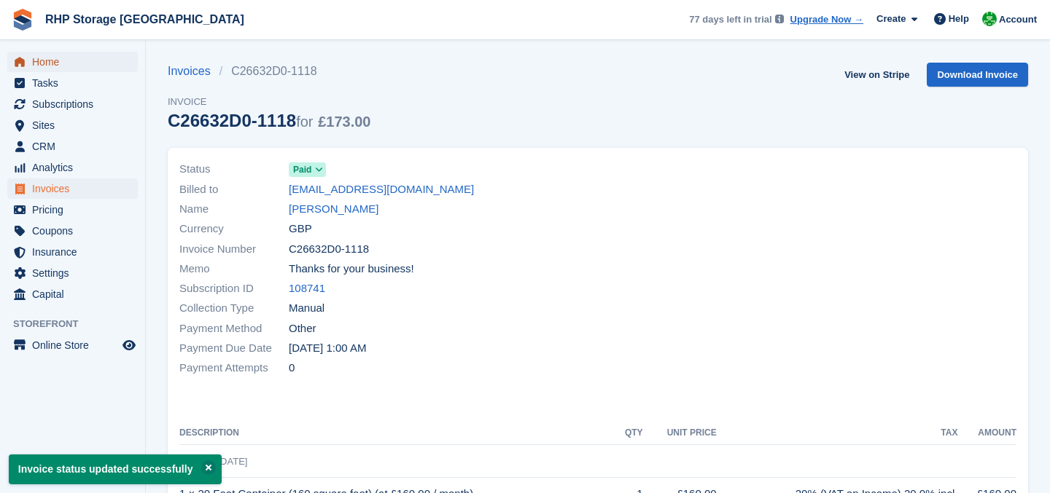
click at [52, 63] on span "Home" at bounding box center [75, 62] width 87 height 20
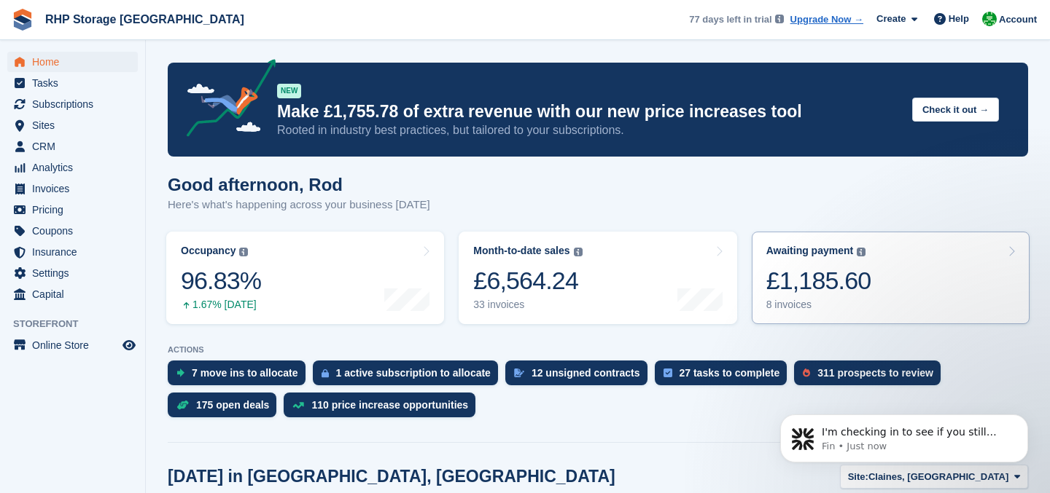
click at [784, 305] on div "8 invoices" at bounding box center [818, 305] width 105 height 12
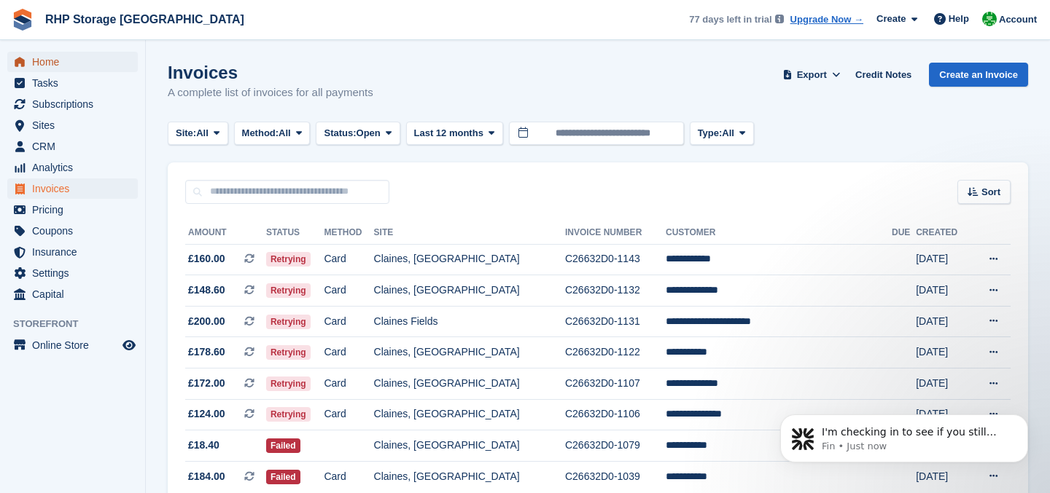
click at [86, 67] on span "Home" at bounding box center [75, 62] width 87 height 20
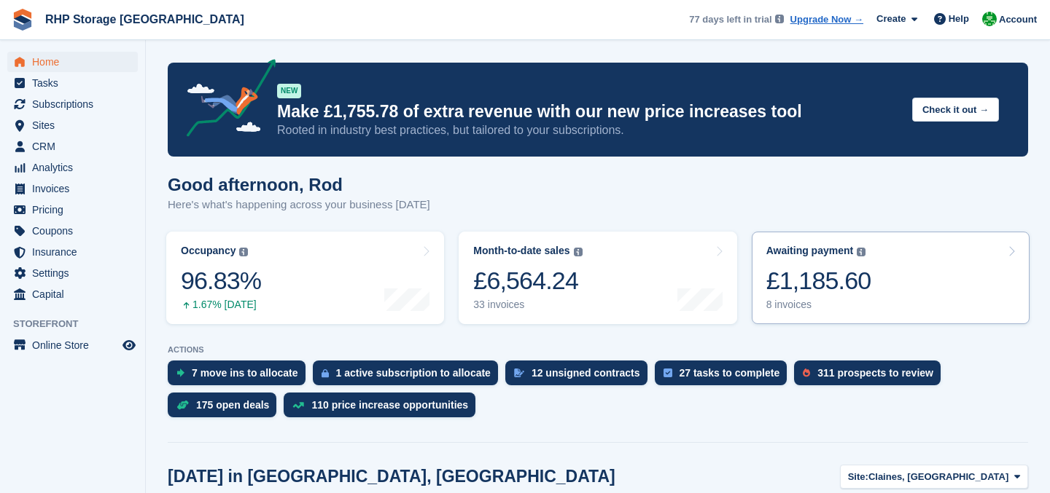
click at [845, 274] on div "£1,185.60" at bounding box center [818, 281] width 105 height 30
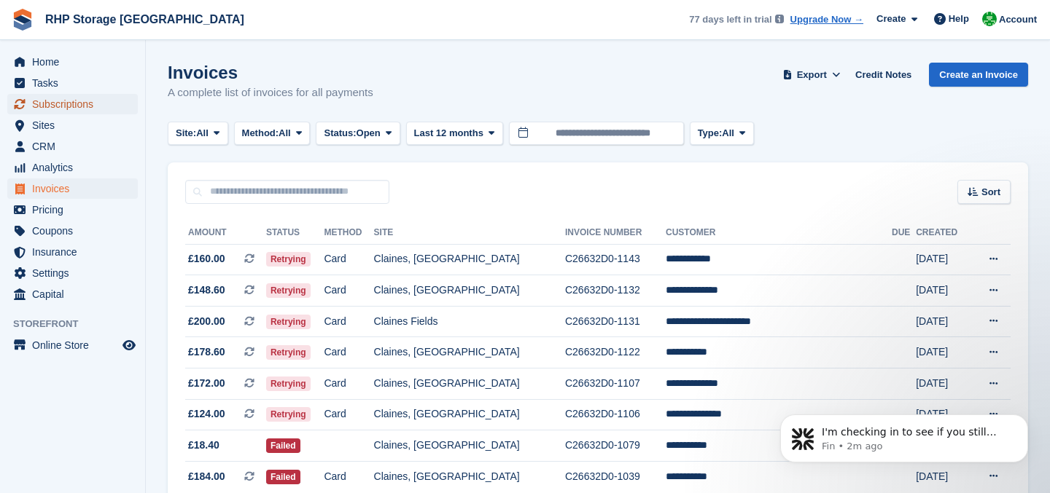
click at [51, 113] on span "Subscriptions" at bounding box center [75, 104] width 87 height 20
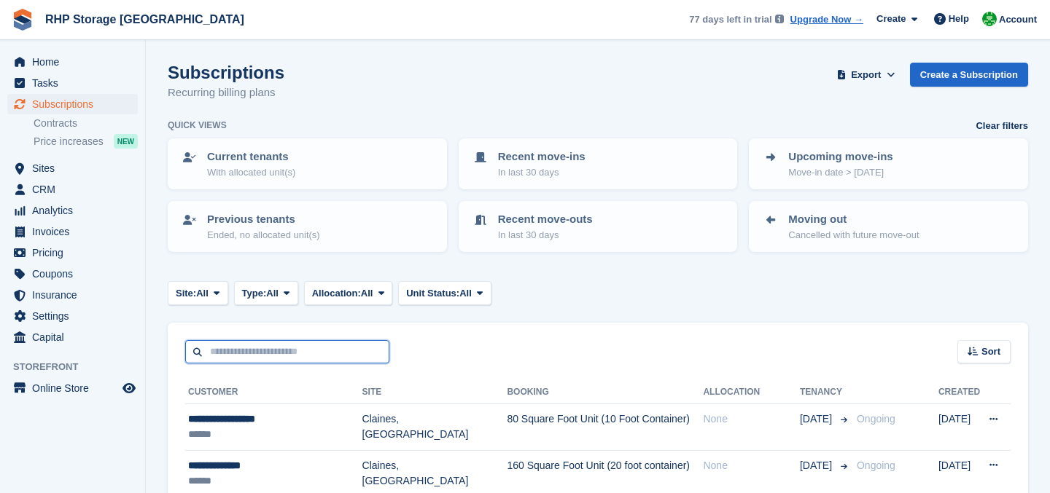
click at [275, 348] on input "text" at bounding box center [287, 352] width 204 height 24
type input "****"
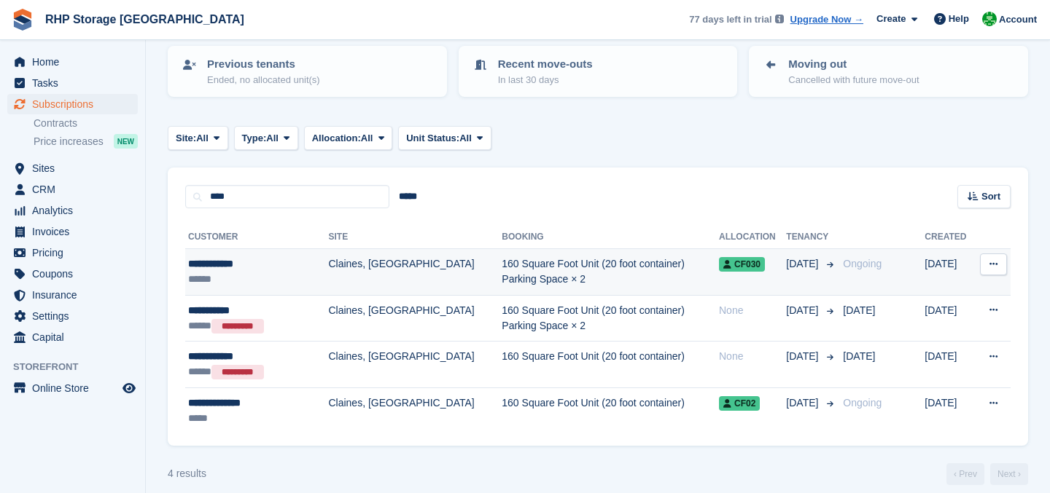
scroll to position [168, 0]
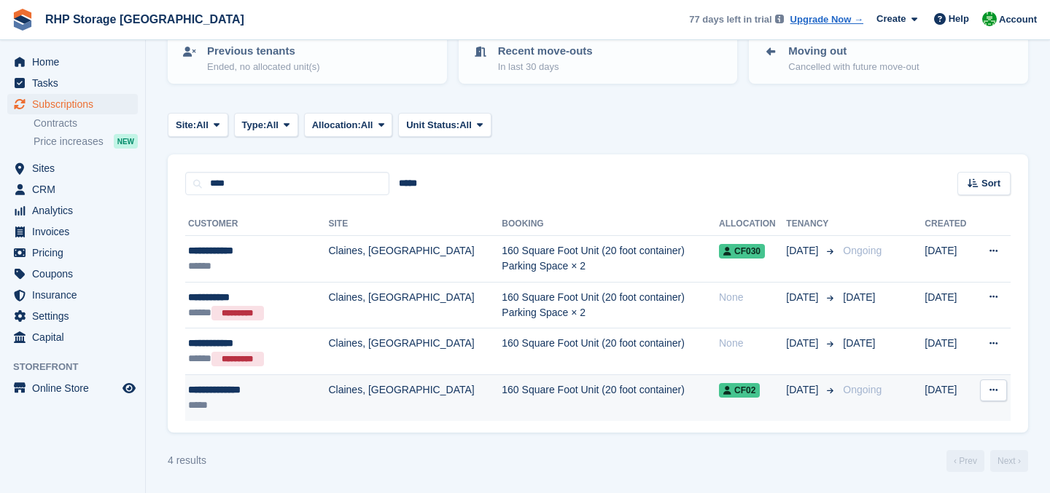
click at [289, 400] on div "*****" at bounding box center [246, 405] width 117 height 15
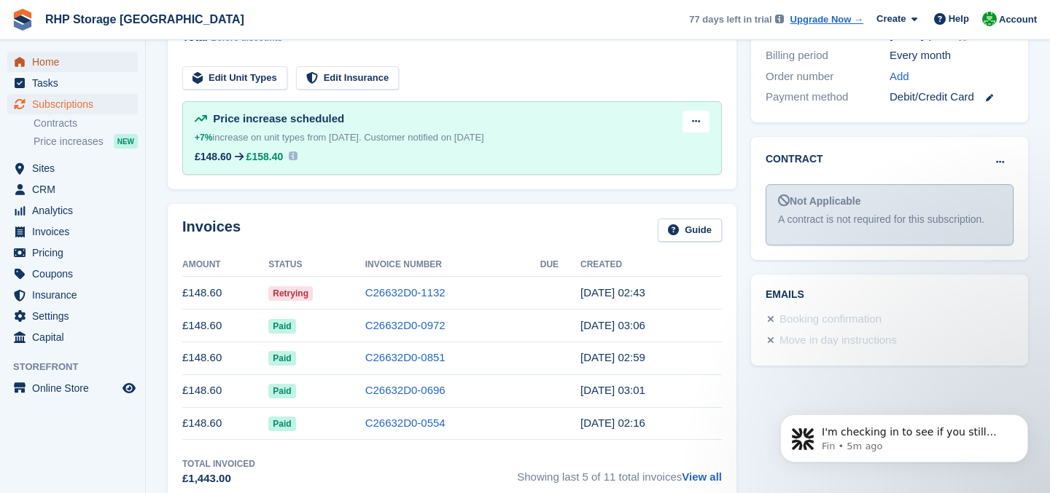
click at [26, 57] on span "menu" at bounding box center [19, 61] width 17 height 17
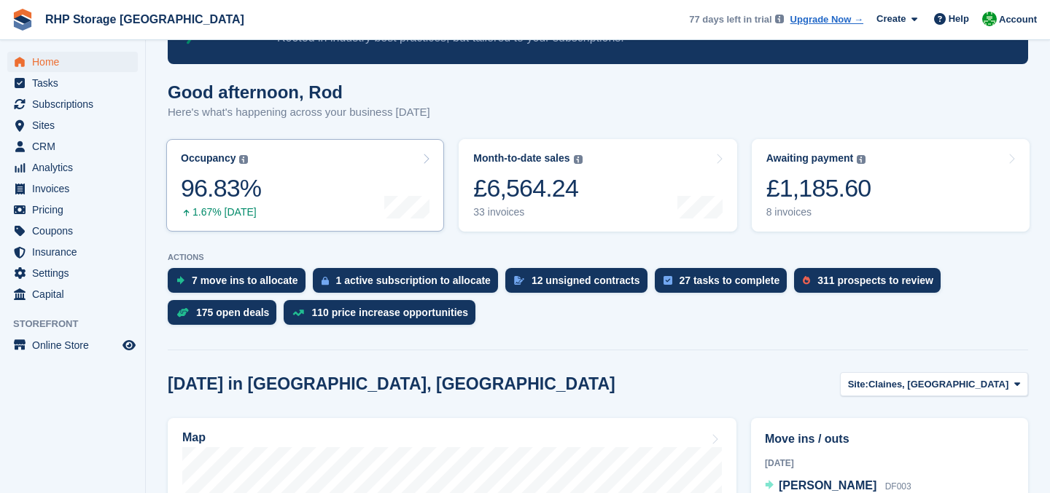
scroll to position [96, 0]
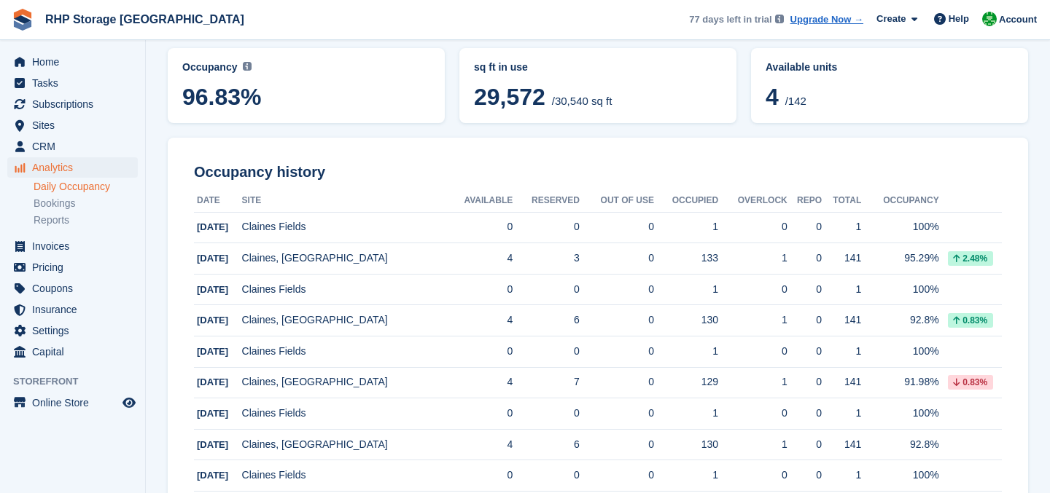
scroll to position [115, 0]
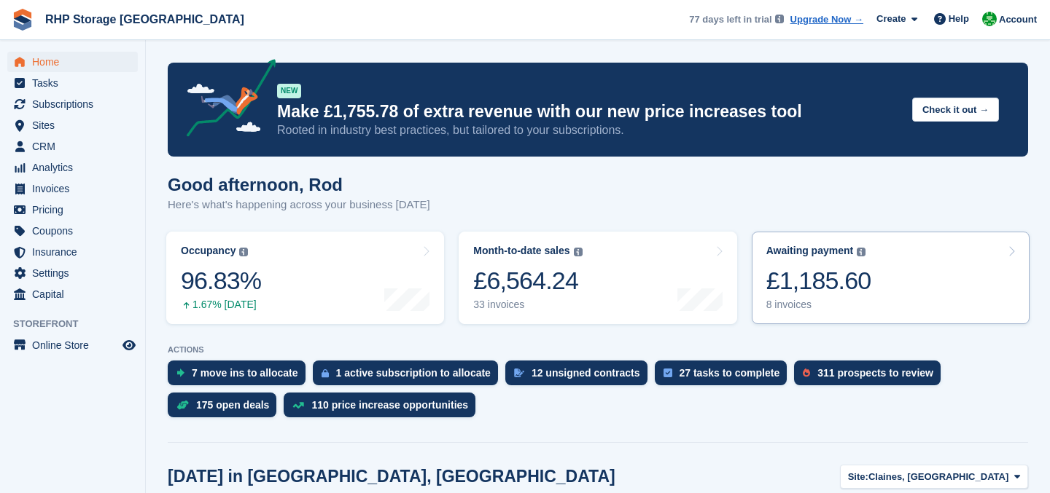
click at [798, 271] on div "£1,185.60" at bounding box center [818, 281] width 105 height 30
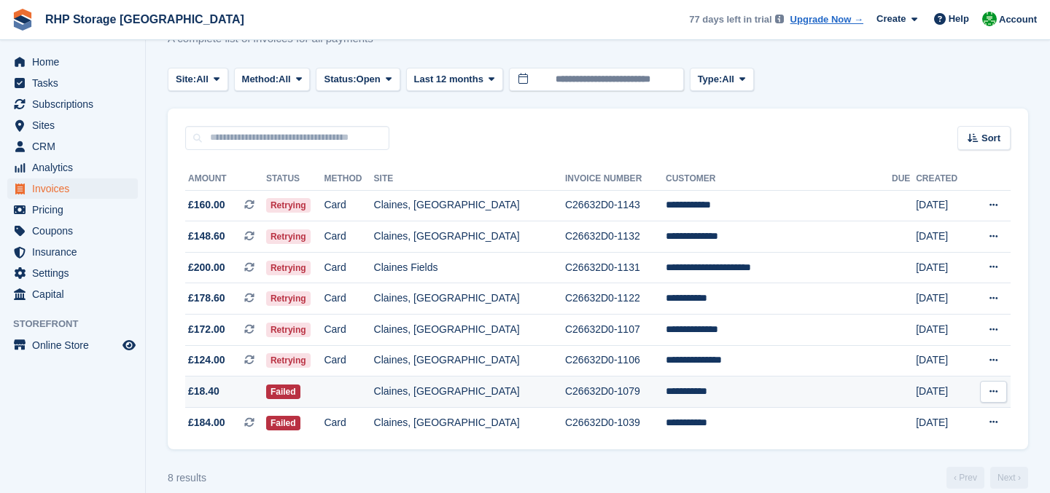
scroll to position [71, 0]
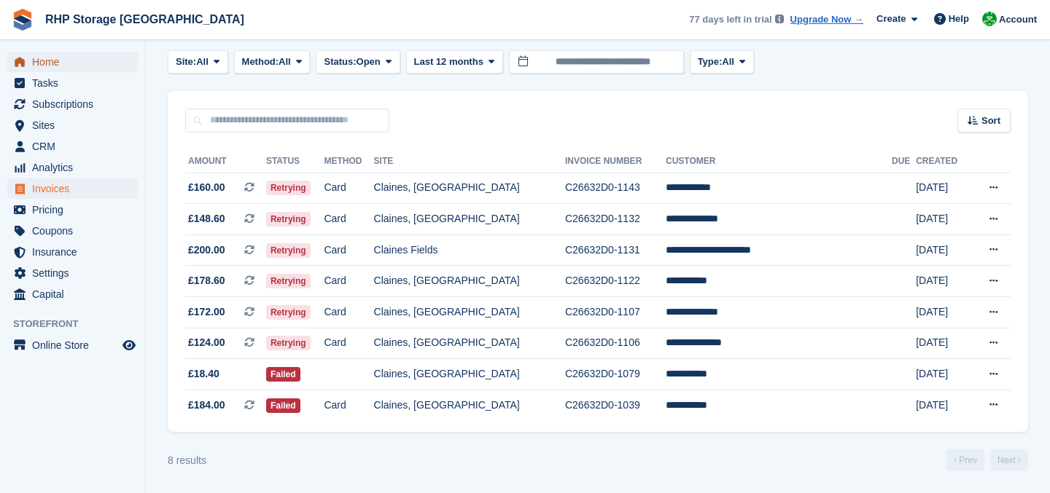
click at [97, 66] on span "Home" at bounding box center [75, 62] width 87 height 20
